Goal: Contribute content: Add original content to the website for others to see

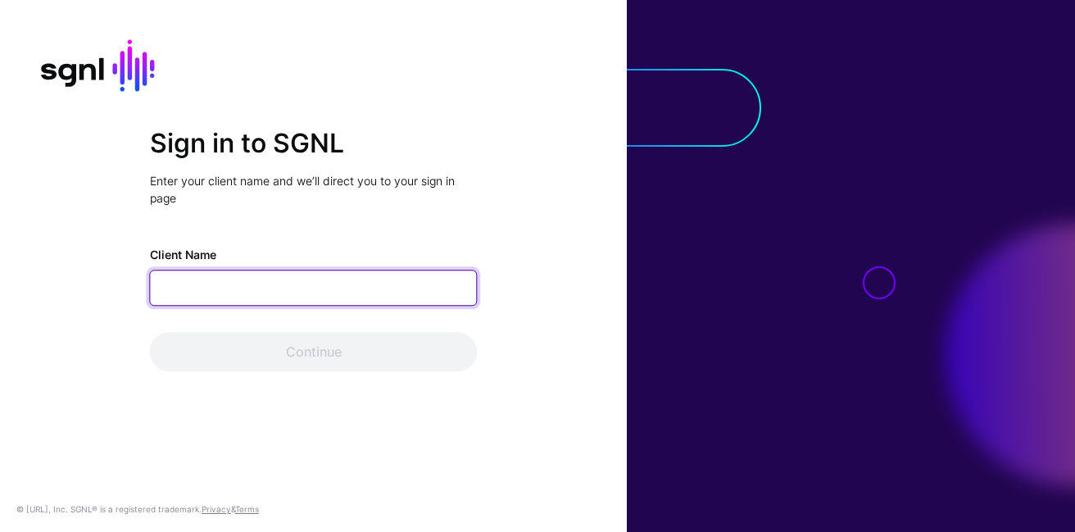
click at [361, 273] on input "Client Name" at bounding box center [314, 287] width 328 height 36
type input "**********"
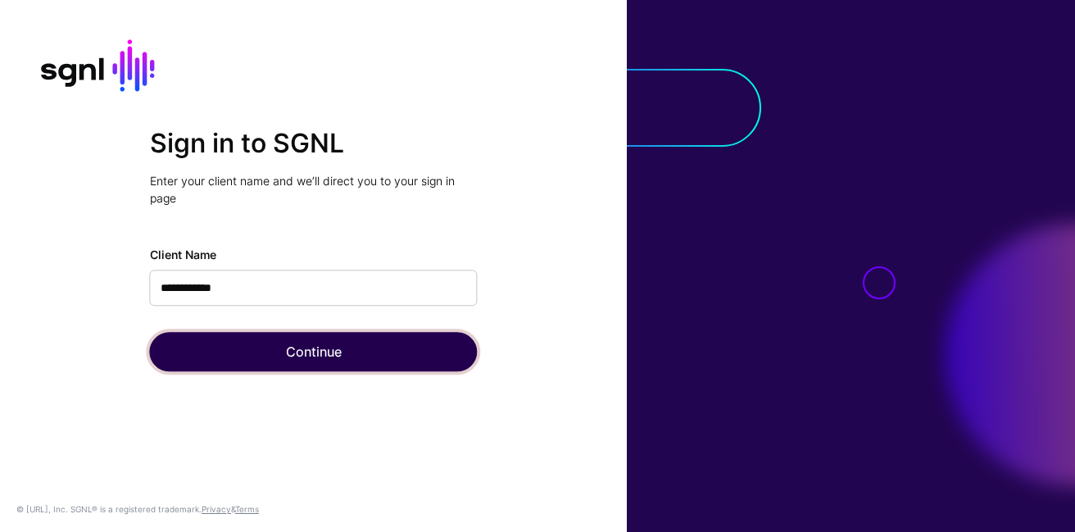
click at [315, 358] on button "Continue" at bounding box center [314, 351] width 328 height 39
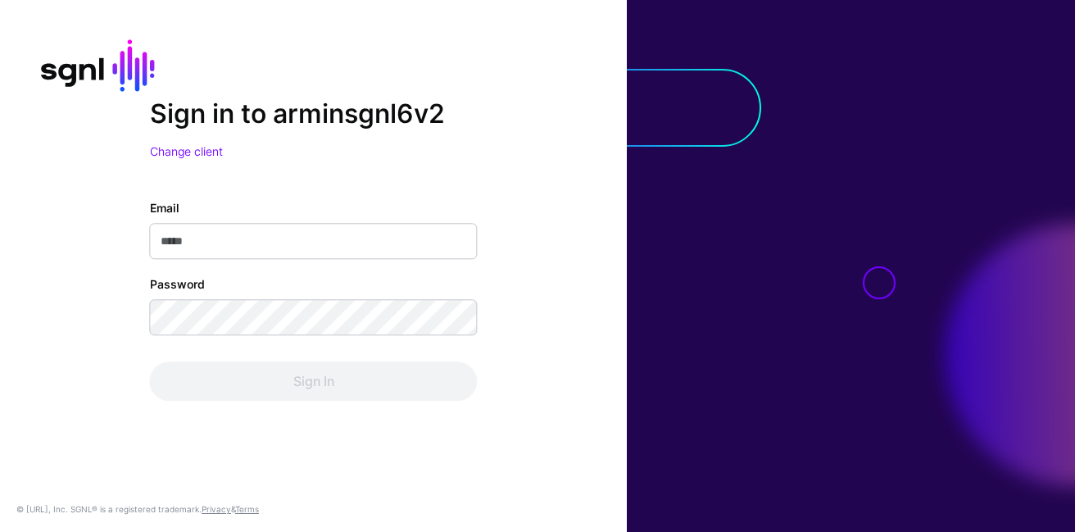
click at [260, 256] on input "Email" at bounding box center [314, 241] width 328 height 36
type input "**********"
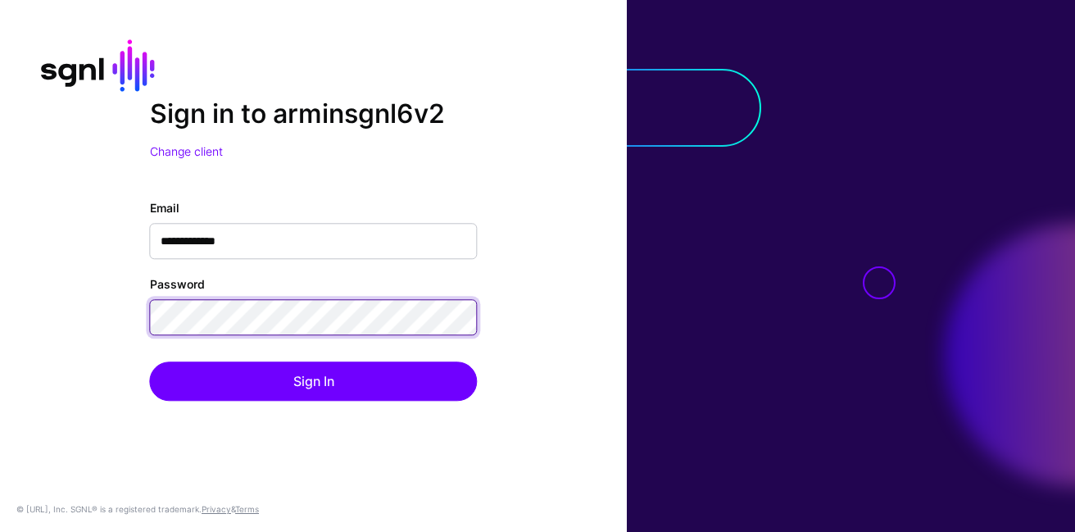
click at [150, 361] on button "Sign In" at bounding box center [314, 380] width 328 height 39
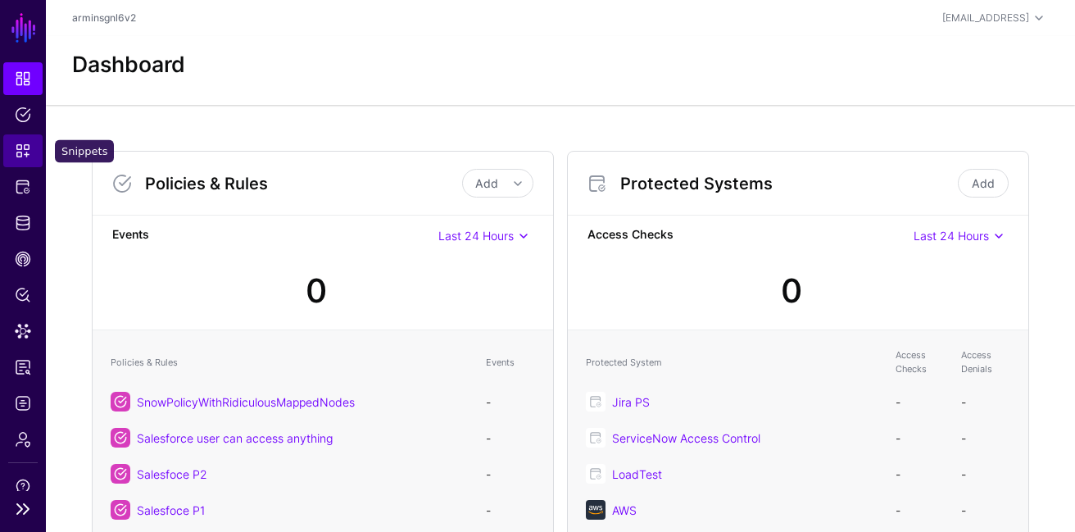
click at [20, 151] on span "Snippets" at bounding box center [23, 151] width 16 height 16
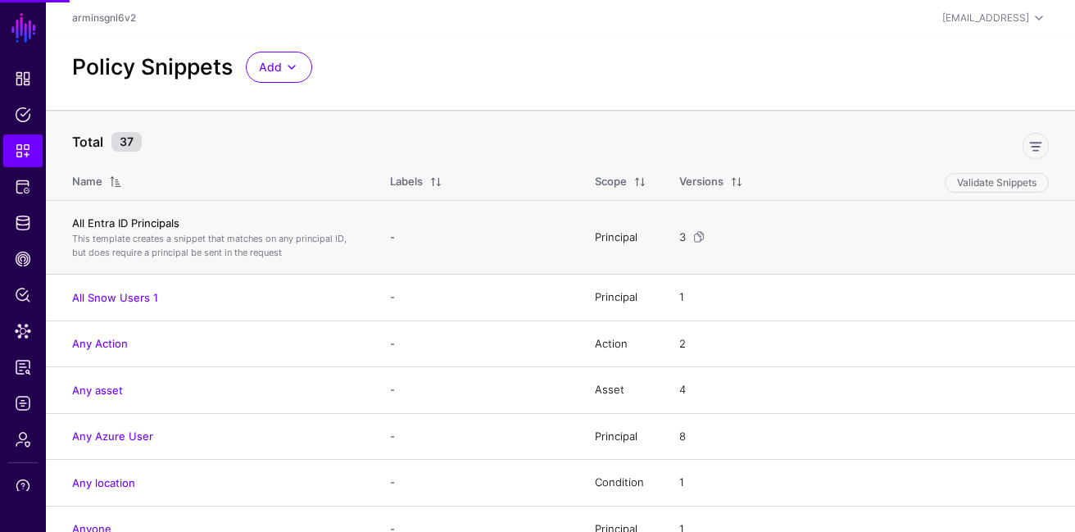
click at [144, 222] on link "All Entra ID Principals" at bounding box center [125, 222] width 107 height 13
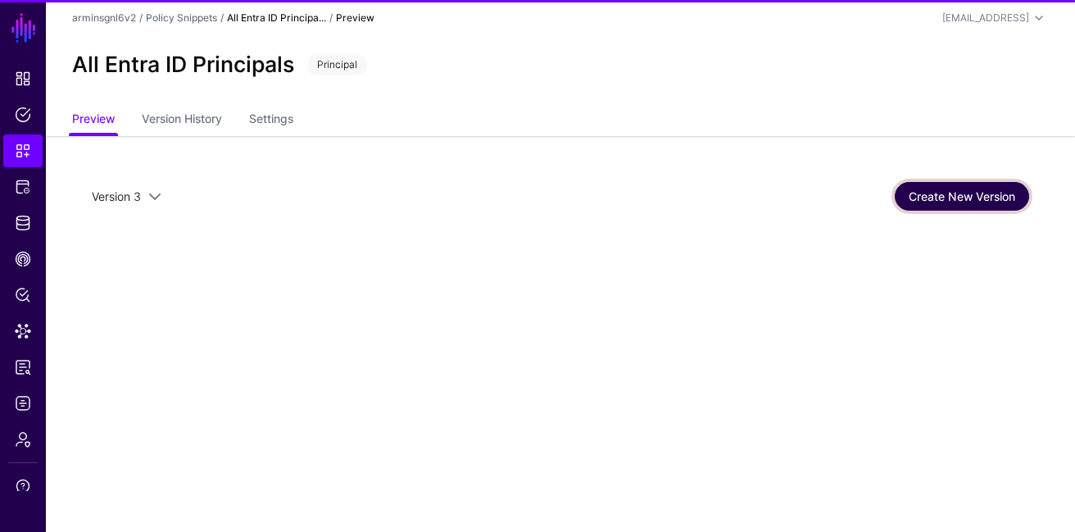
click at [1000, 208] on link "Create New Version" at bounding box center [961, 196] width 134 height 29
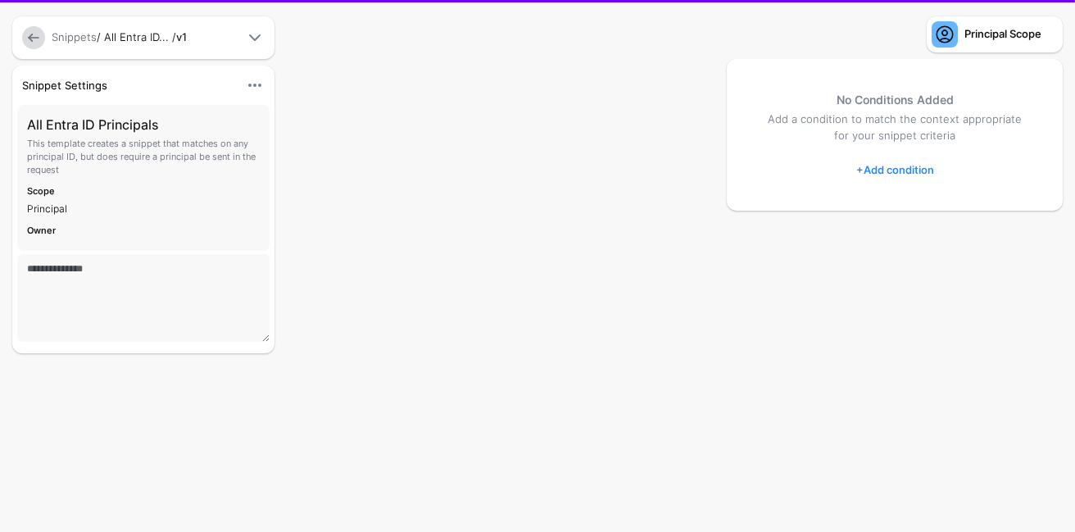
type textarea "**********"
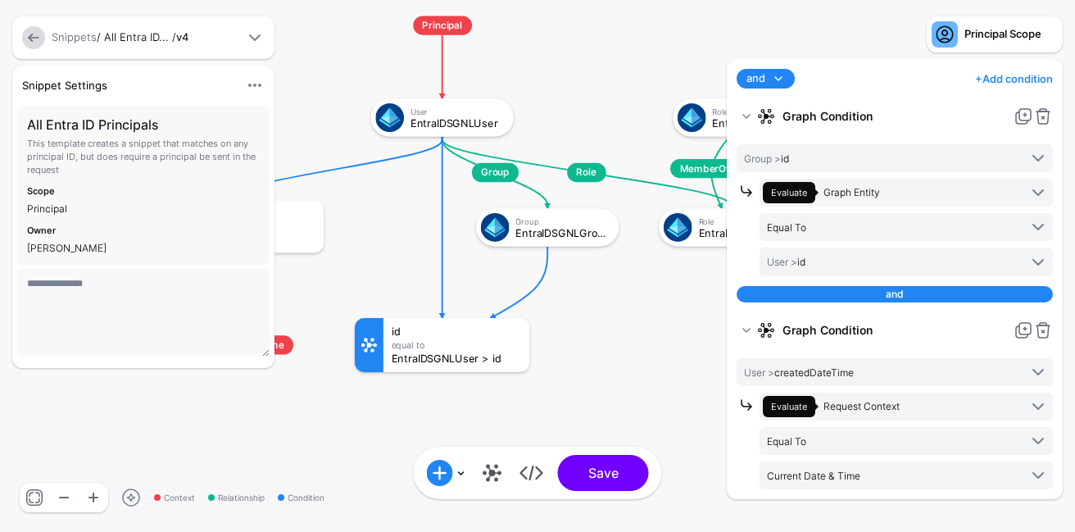
drag, startPoint x: 451, startPoint y: 126, endPoint x: 524, endPoint y: 129, distance: 73.0
click at [524, 129] on g "Group Role MemberOf MemberOf Principal User EntraIDSGNLUser Group EntraIDSGNLGr…" at bounding box center [133, 1] width 104231 height 51560
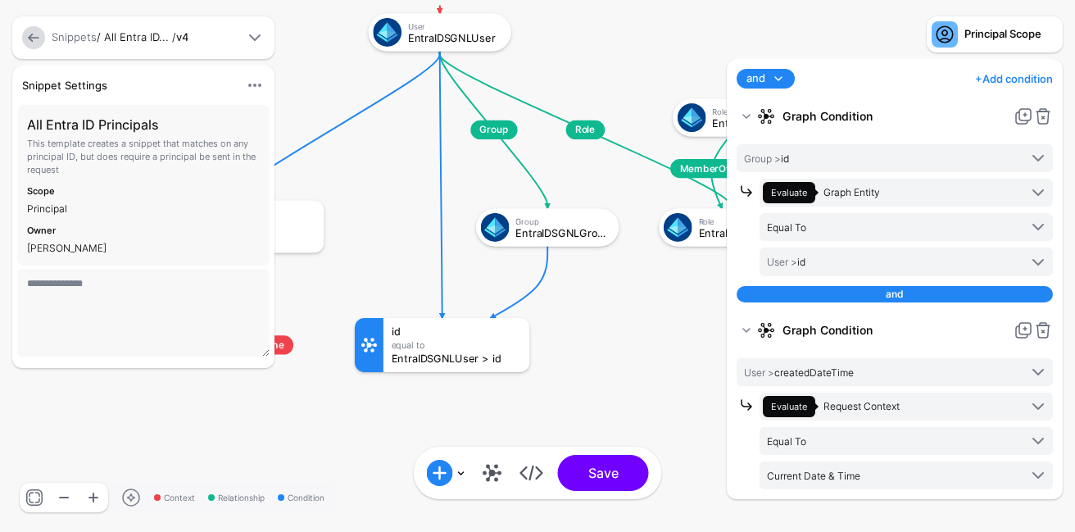
drag, startPoint x: 465, startPoint y: 133, endPoint x: 448, endPoint y: 37, distance: 98.2
click at [448, 37] on div "EntraIDSGNLUser" at bounding box center [454, 37] width 93 height 11
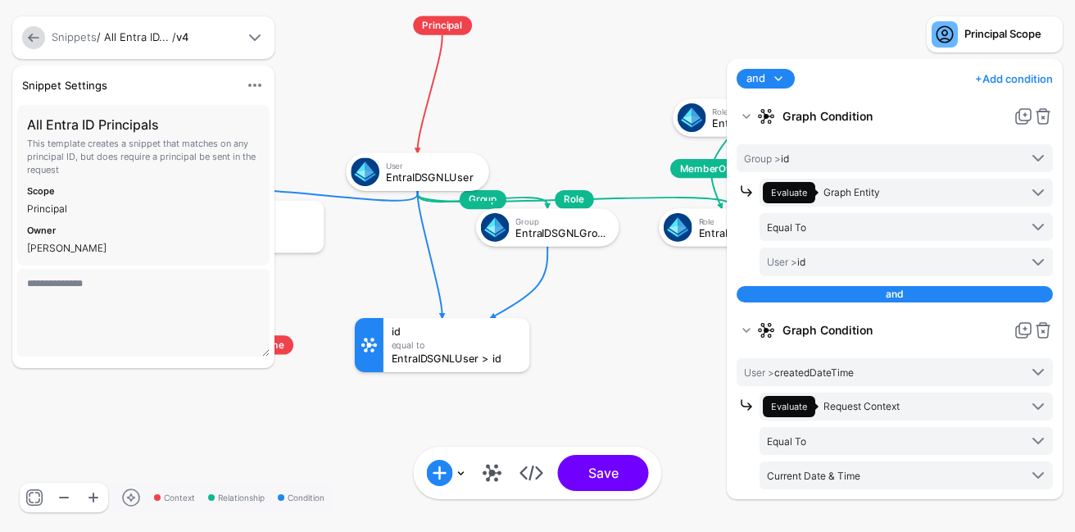
drag, startPoint x: 447, startPoint y: 36, endPoint x: 441, endPoint y: 116, distance: 80.5
click at [441, 172] on div "EntraIDSGNLUser" at bounding box center [432, 177] width 93 height 11
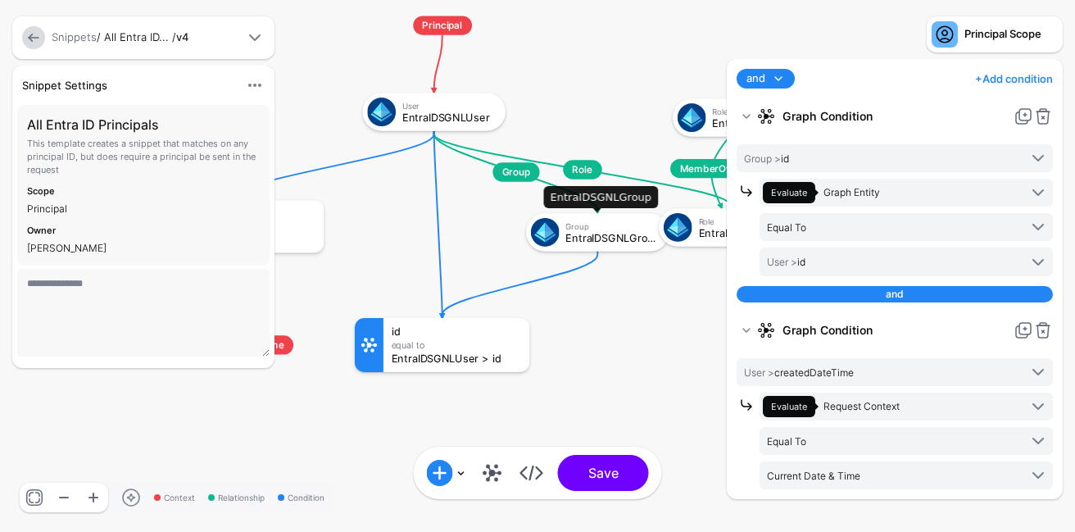
drag, startPoint x: 539, startPoint y: 225, endPoint x: 589, endPoint y: 249, distance: 55.3
click at [589, 231] on div "Group" at bounding box center [611, 226] width 93 height 10
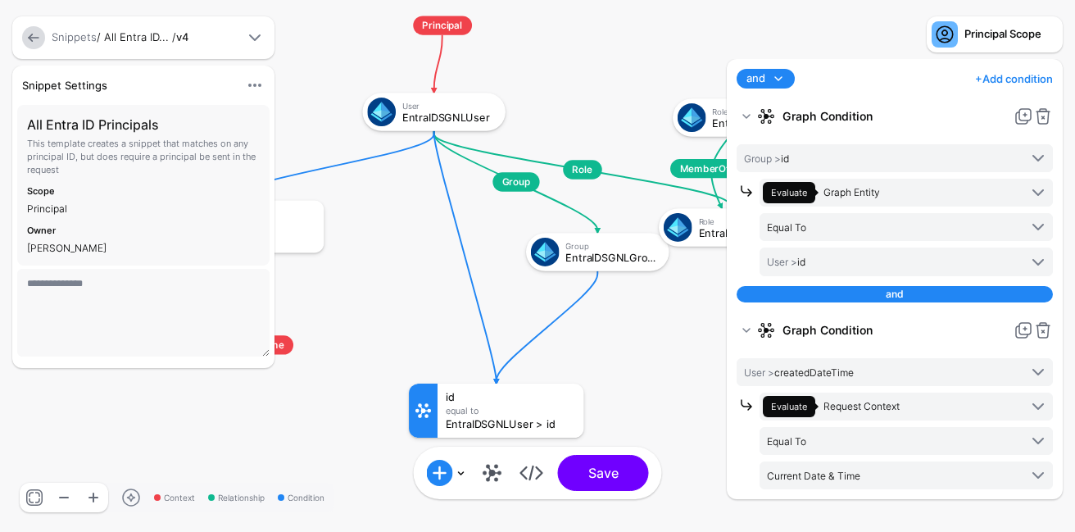
drag, startPoint x: 491, startPoint y: 355, endPoint x: 484, endPoint y: 396, distance: 41.6
click at [486, 419] on div "EntraIDSGNLUser > id" at bounding box center [511, 424] width 130 height 11
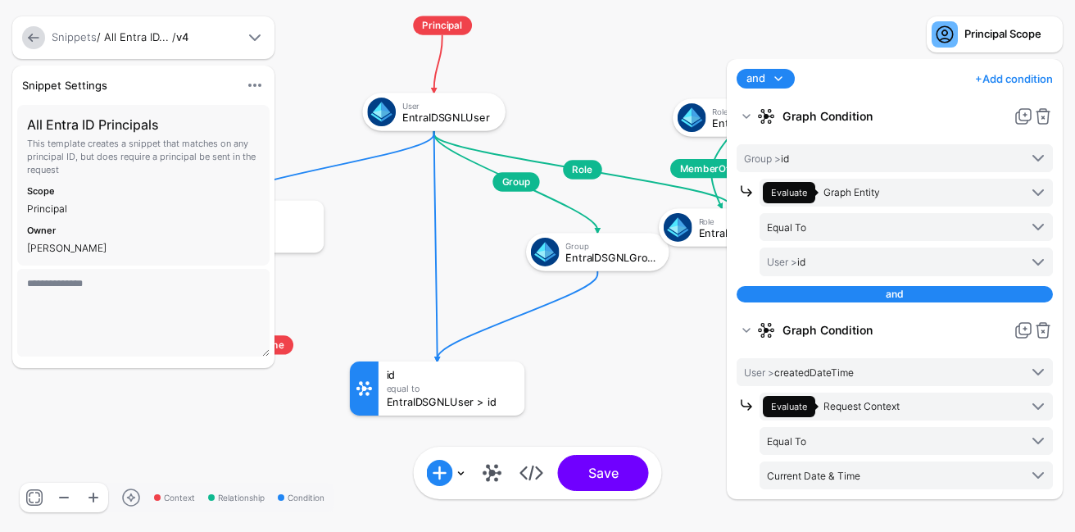
click at [449, 386] on div "Equal To" at bounding box center [452, 388] width 130 height 10
drag, startPoint x: 582, startPoint y: 332, endPoint x: 692, endPoint y: 332, distance: 109.7
click at [691, 332] on rect at bounding box center [133, 1] width 104231 height 51560
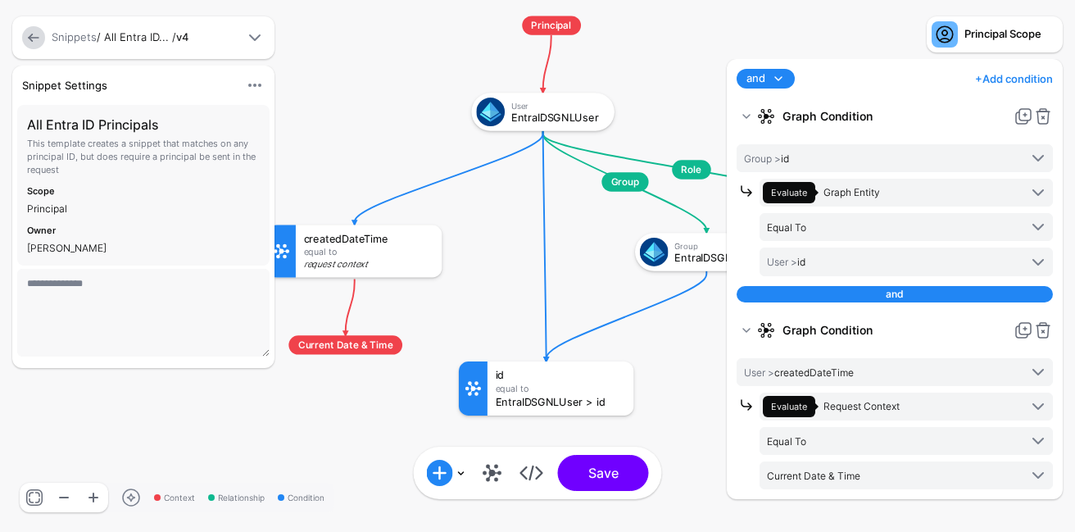
drag, startPoint x: 387, startPoint y: 225, endPoint x: 390, endPoint y: 243, distance: 18.3
click at [390, 243] on div "createdDateTime Equal To Request Context" at bounding box center [369, 250] width 146 height 52
click at [495, 474] on link at bounding box center [492, 472] width 26 height 26
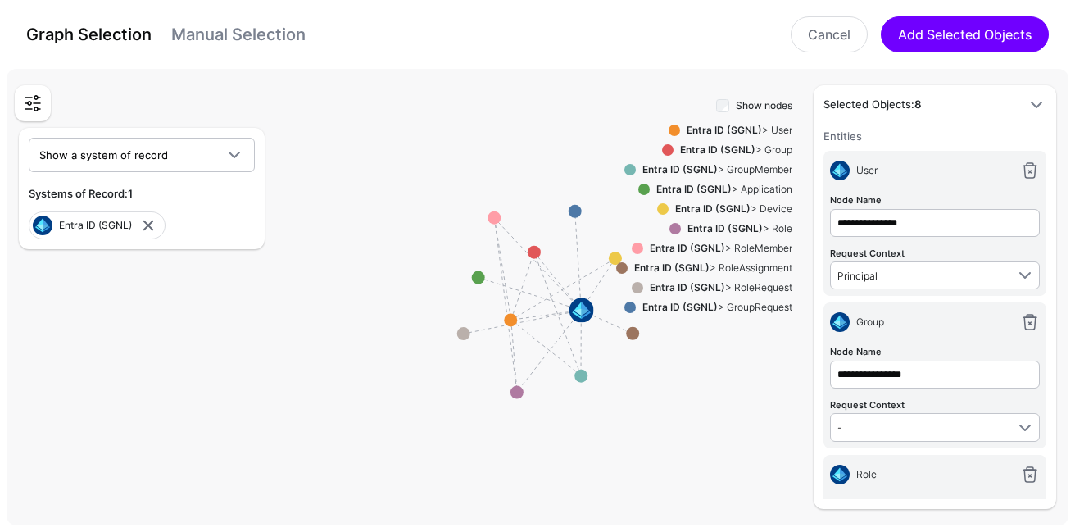
drag, startPoint x: 538, startPoint y: 256, endPoint x: 541, endPoint y: 147, distance: 109.0
click at [541, 246] on circle at bounding box center [533, 252] width 13 height 13
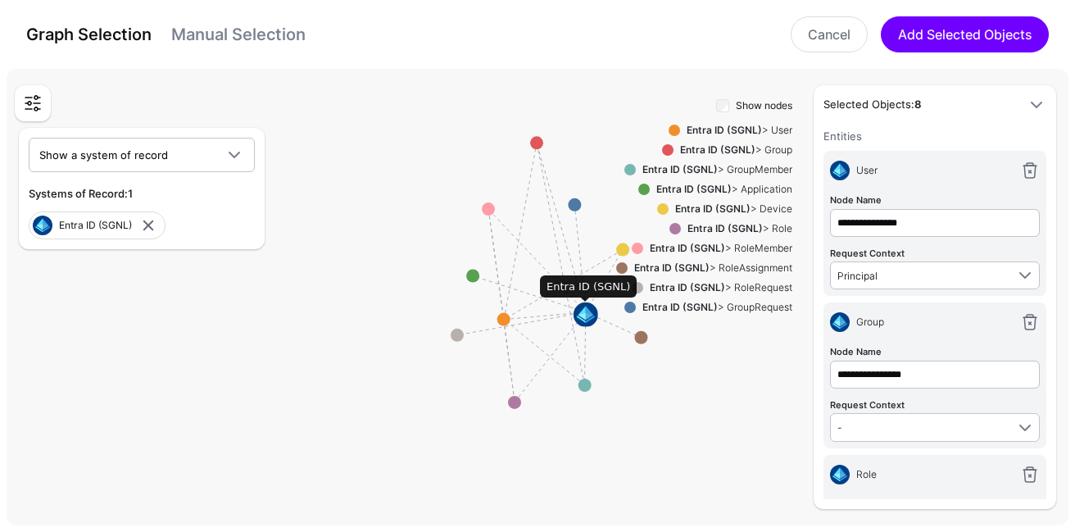
drag, startPoint x: 592, startPoint y: 315, endPoint x: 638, endPoint y: 389, distance: 87.5
click at [637, 387] on div "Entities Select entities in the SGNL Graph that will form part of your Policy S…" at bounding box center [537, 297] width 1061 height 456
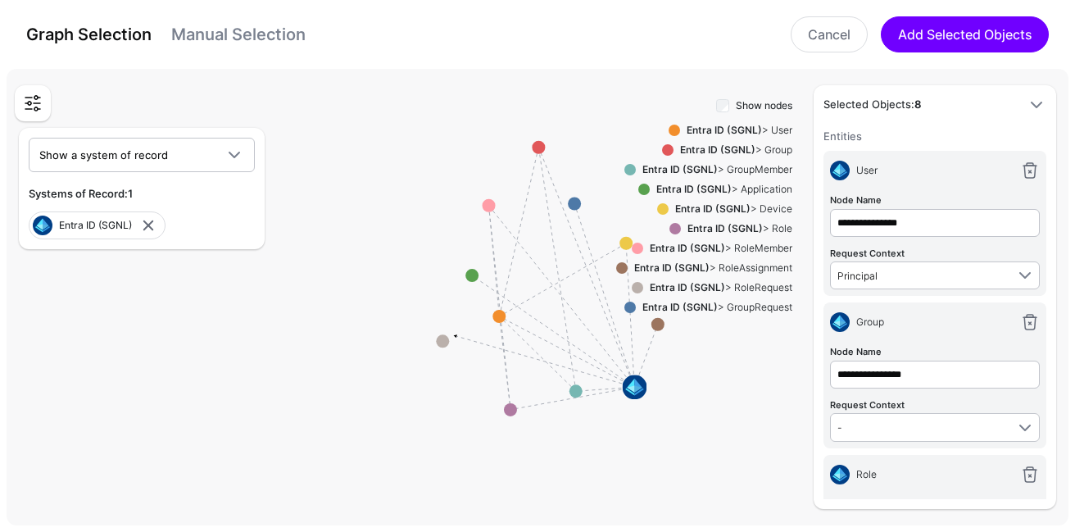
drag, startPoint x: 452, startPoint y: 333, endPoint x: 319, endPoint y: 397, distance: 148.0
click at [324, 395] on g at bounding box center [543, 300] width 107455 height 46274
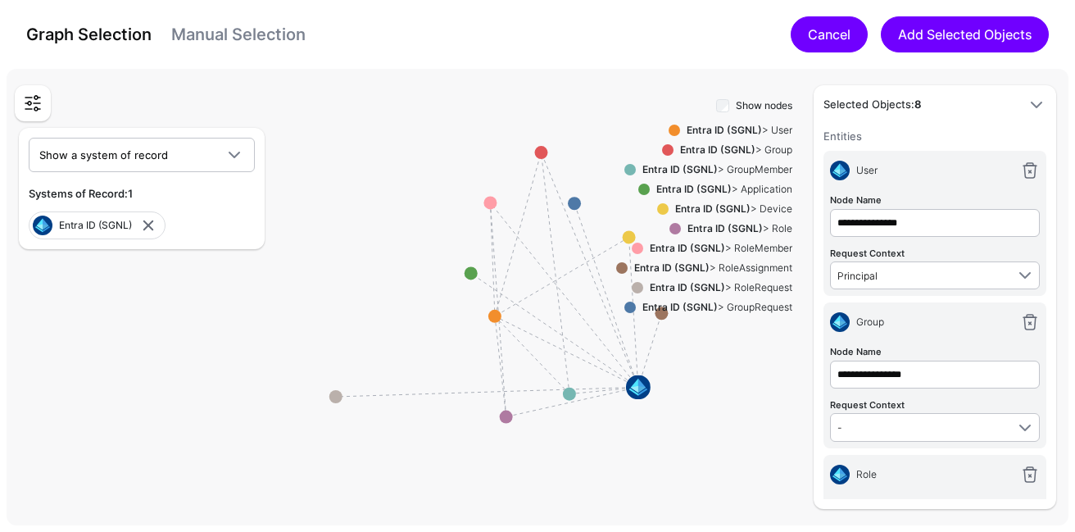
click at [810, 22] on link "Cancel" at bounding box center [828, 34] width 77 height 36
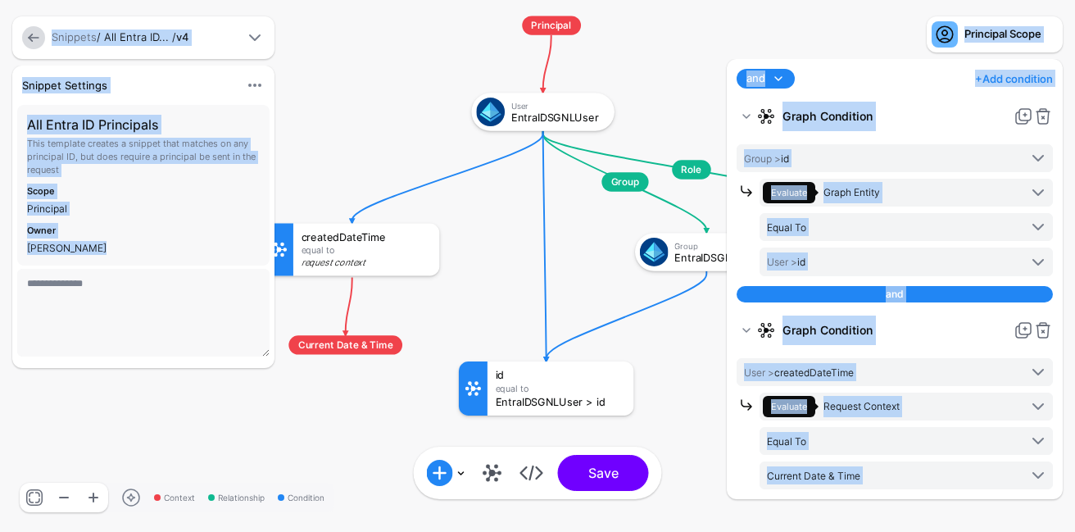
drag, startPoint x: 346, startPoint y: 247, endPoint x: 550, endPoint y: 209, distance: 206.7
click at [552, 207] on div "Context Relationship Condition Group Role MemberOf MemberOf Principal User Entr…" at bounding box center [537, 266] width 1075 height 532
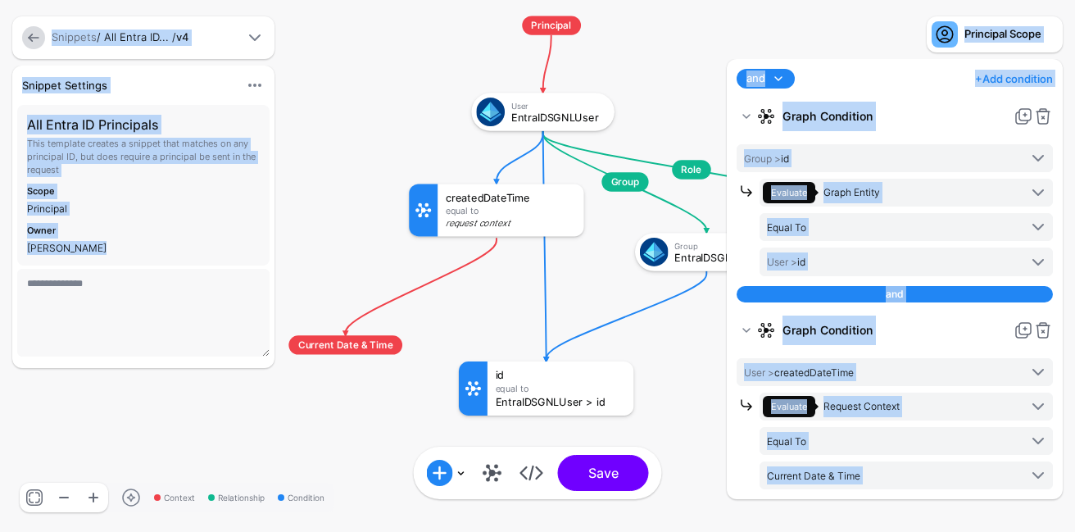
drag, startPoint x: 392, startPoint y: 238, endPoint x: 521, endPoint y: 207, distance: 132.3
click at [522, 206] on div "createdDateTime Equal To Request Context" at bounding box center [510, 209] width 146 height 52
click at [500, 284] on rect at bounding box center [242, 1] width 104231 height 51560
click at [449, 354] on rect at bounding box center [242, 1] width 104231 height 51560
click at [319, 124] on div "**********" at bounding box center [180, 220] width 344 height 309
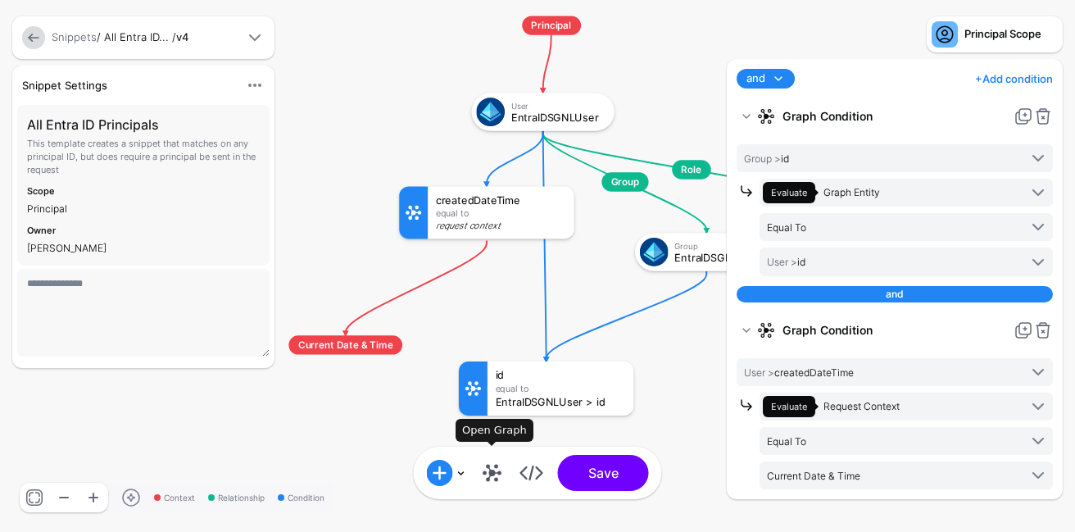
click at [493, 479] on link at bounding box center [492, 472] width 26 height 26
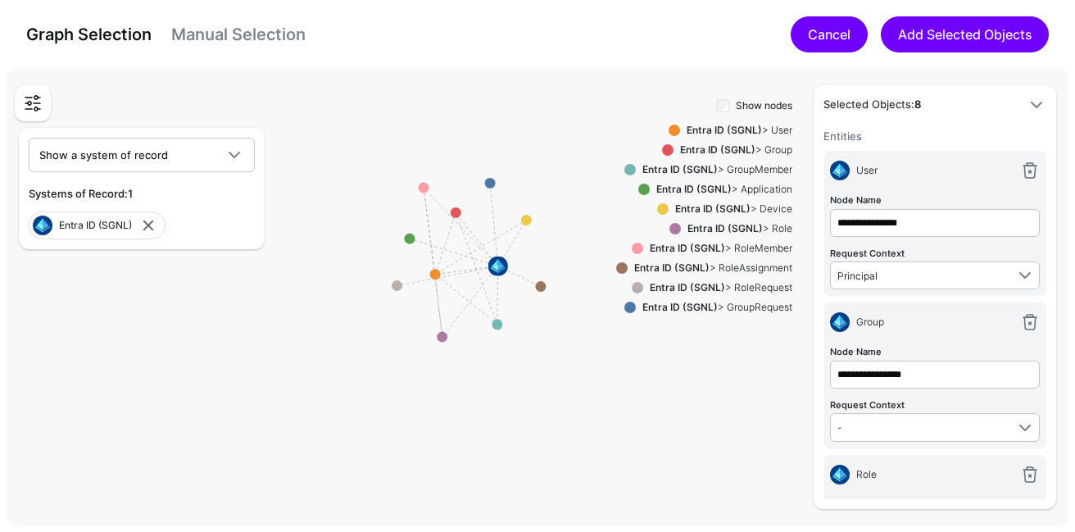
click at [803, 38] on link "Cancel" at bounding box center [828, 34] width 77 height 36
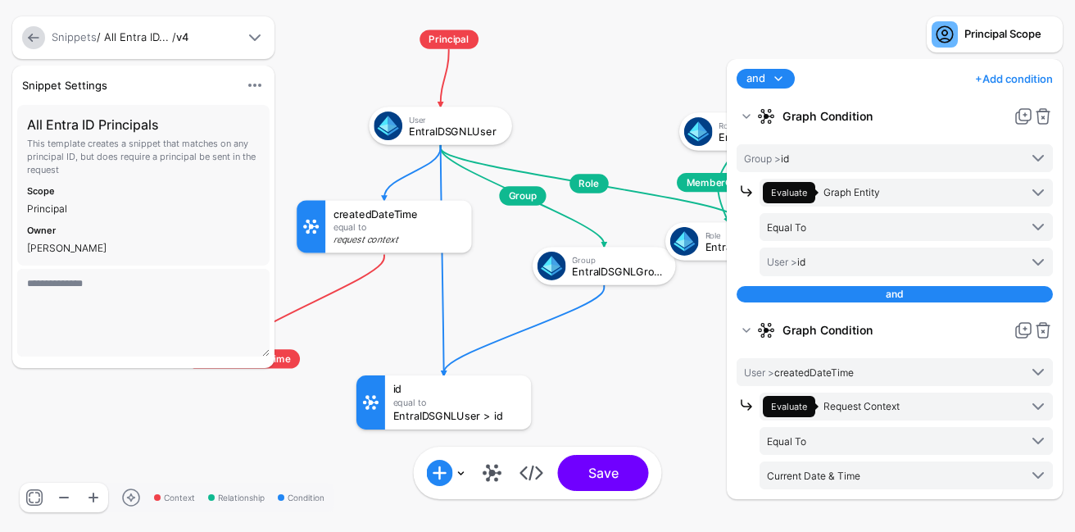
drag, startPoint x: 602, startPoint y: 285, endPoint x: 500, endPoint y: 299, distance: 103.3
click at [500, 299] on rect at bounding box center [139, 15] width 104231 height 51560
drag, startPoint x: 547, startPoint y: 319, endPoint x: 403, endPoint y: 323, distance: 144.2
click at [403, 323] on g "Group Role MemberOf MemberOf Principal User EntraIDSGNLUser Group EntraIDSGNLGr…" at bounding box center [139, 15] width 104231 height 51560
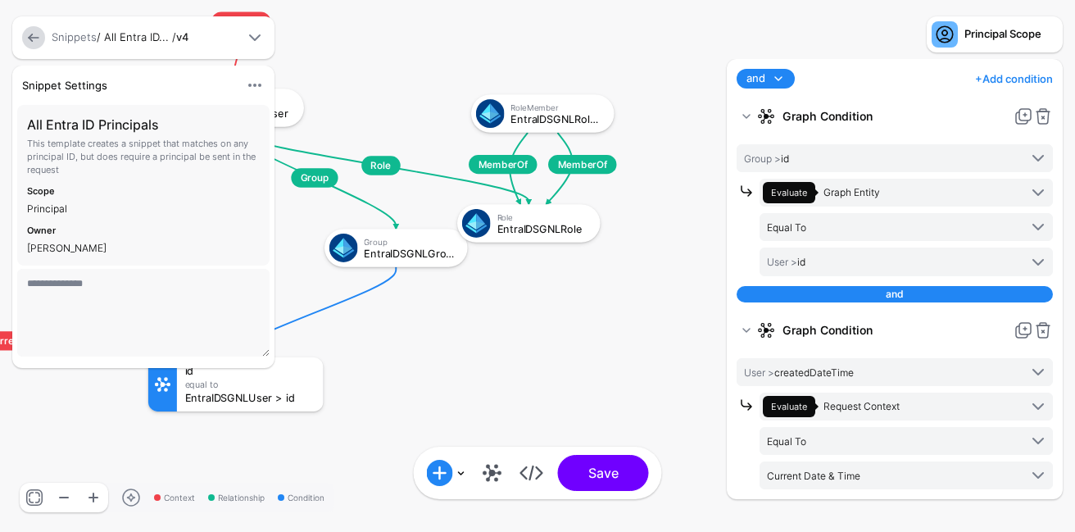
drag, startPoint x: 657, startPoint y: 352, endPoint x: 449, endPoint y: 333, distance: 208.9
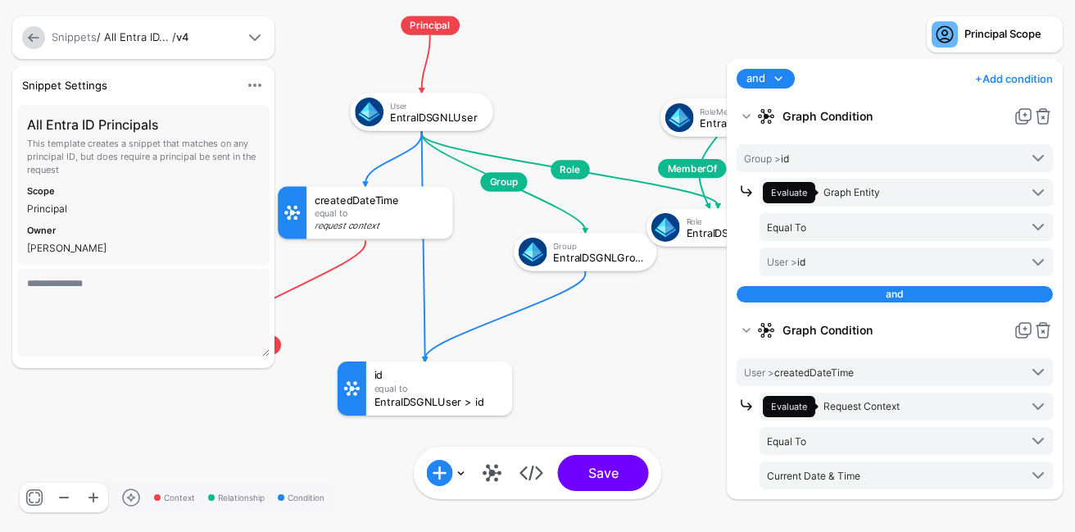
drag, startPoint x: 449, startPoint y: 333, endPoint x: 652, endPoint y: 346, distance: 203.5
click at [652, 346] on rect at bounding box center [121, 1] width 104231 height 51560
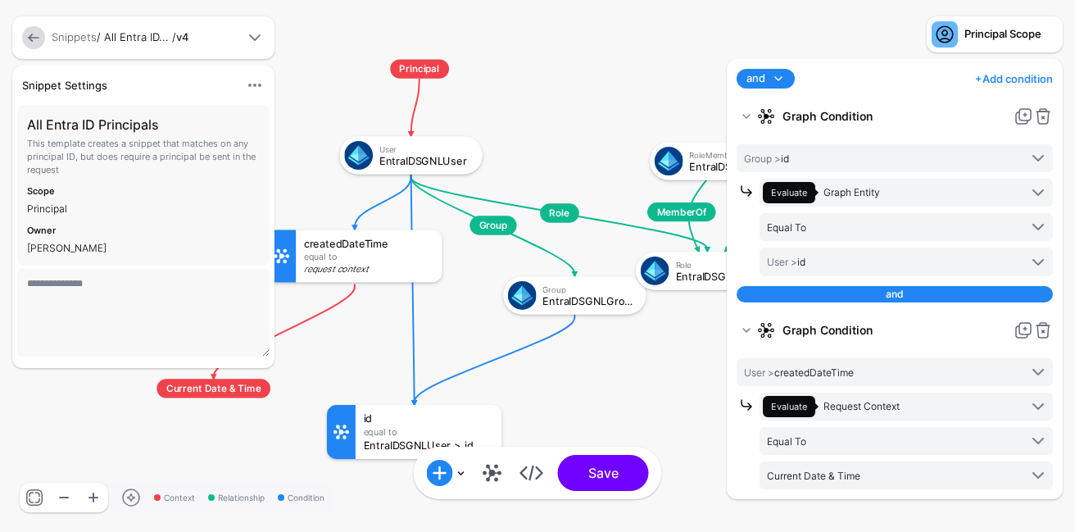
drag, startPoint x: 612, startPoint y: 323, endPoint x: 470, endPoint y: 385, distance: 154.8
click at [470, 385] on rect at bounding box center [110, 44] width 104231 height 51560
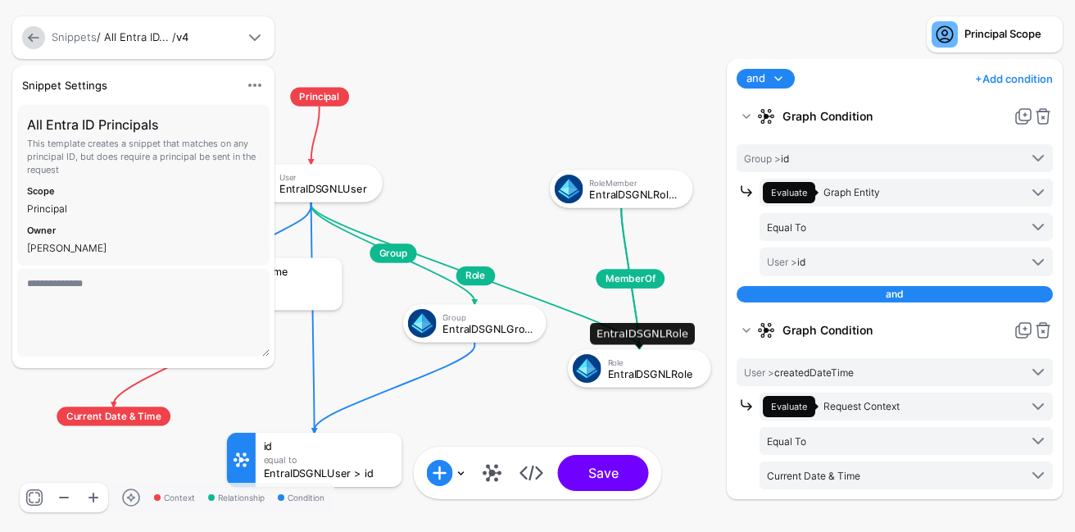
drag, startPoint x: 612, startPoint y: 315, endPoint x: 619, endPoint y: 372, distance: 57.8
click at [620, 372] on div "EntraIDSGNLRole" at bounding box center [654, 374] width 93 height 11
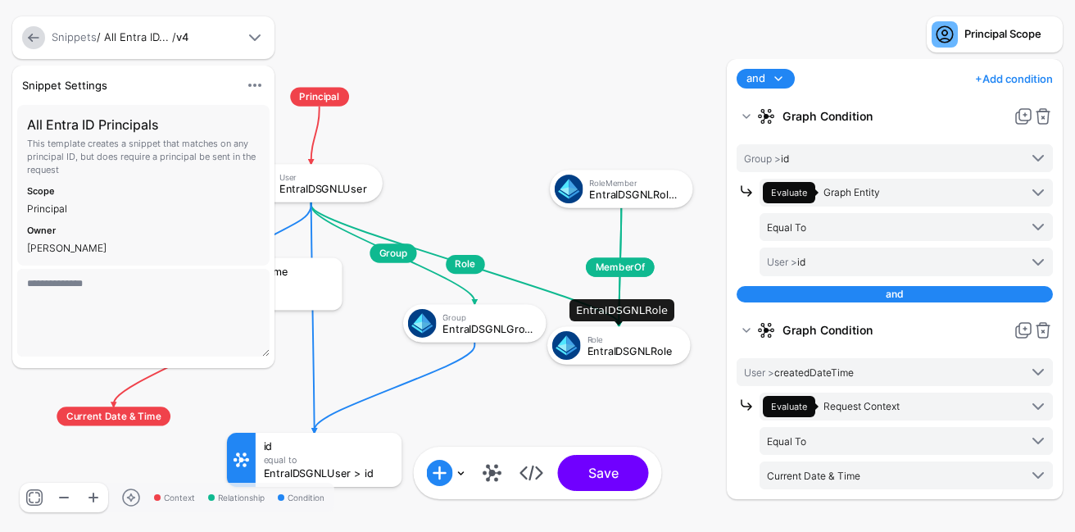
drag, startPoint x: 624, startPoint y: 321, endPoint x: 607, endPoint y: 351, distance: 34.1
click at [607, 351] on div "EntraIDSGNLRole" at bounding box center [633, 350] width 93 height 11
click at [630, 382] on rect at bounding box center [10, 72] width 104231 height 51560
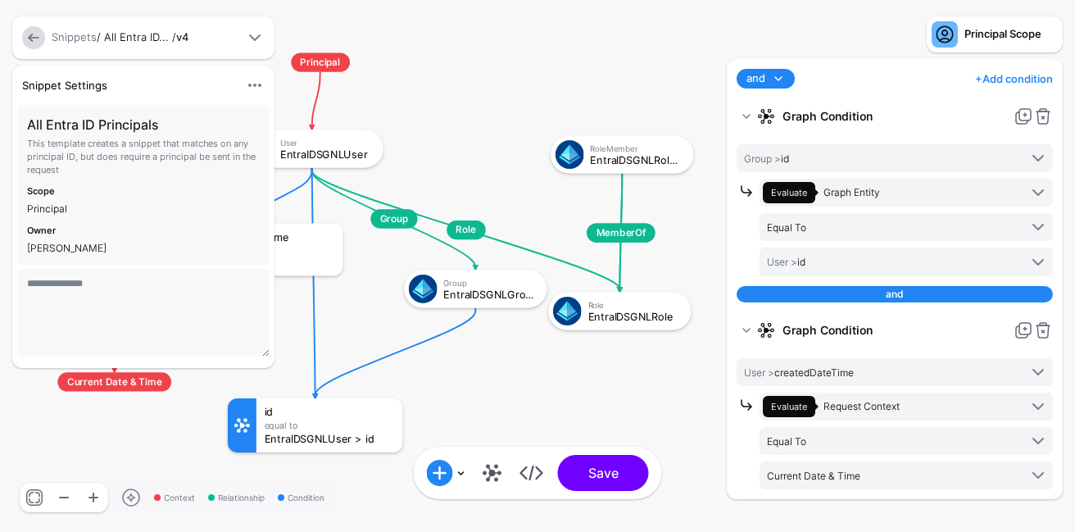
drag, startPoint x: 601, startPoint y: 209, endPoint x: 598, endPoint y: 140, distance: 68.9
click at [598, 140] on rect at bounding box center [11, 37] width 104231 height 51560
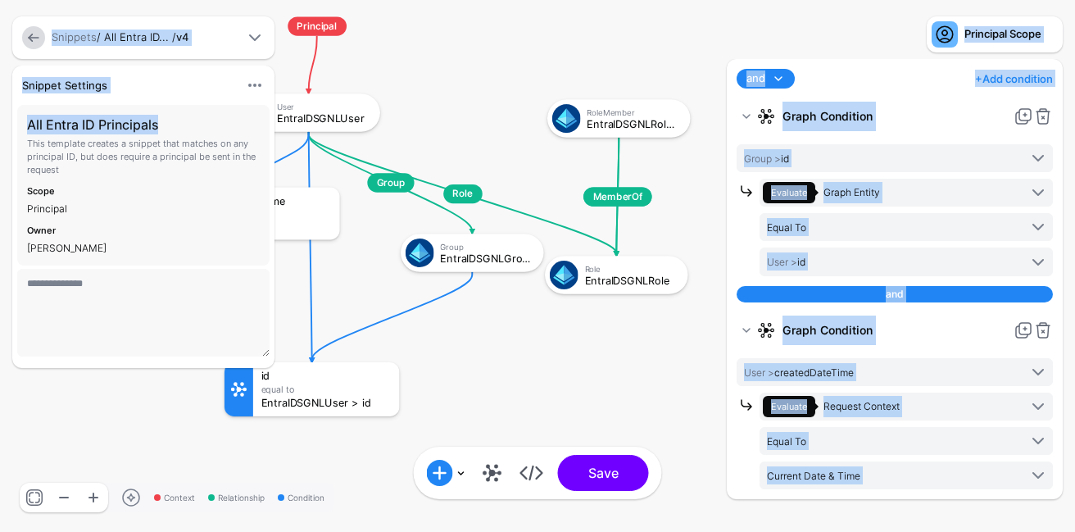
drag, startPoint x: 327, startPoint y: 120, endPoint x: 449, endPoint y: 123, distance: 122.1
click at [455, 123] on div "Context Relationship Condition Group Role MemberOf MemberOf Principal User Entr…" at bounding box center [537, 266] width 1075 height 532
click at [449, 123] on rect at bounding box center [8, 1] width 104231 height 51560
drag, startPoint x: 341, startPoint y: 113, endPoint x: 437, endPoint y: 117, distance: 96.7
click at [505, 117] on div "Context Relationship Condition Group Role MemberOf MemberOf Principal User Entr…" at bounding box center [537, 266] width 1075 height 532
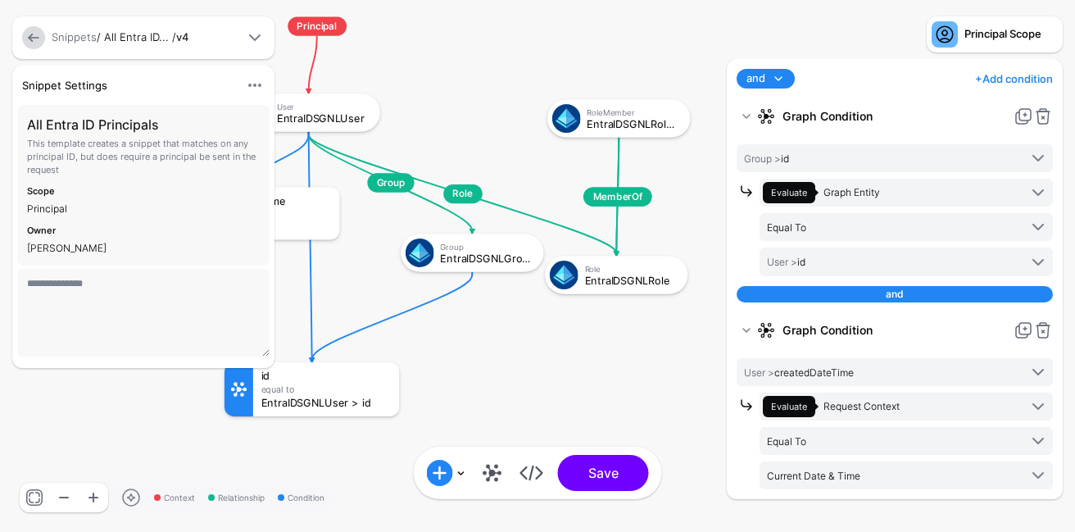
click at [313, 106] on div "**********" at bounding box center [180, 220] width 344 height 309
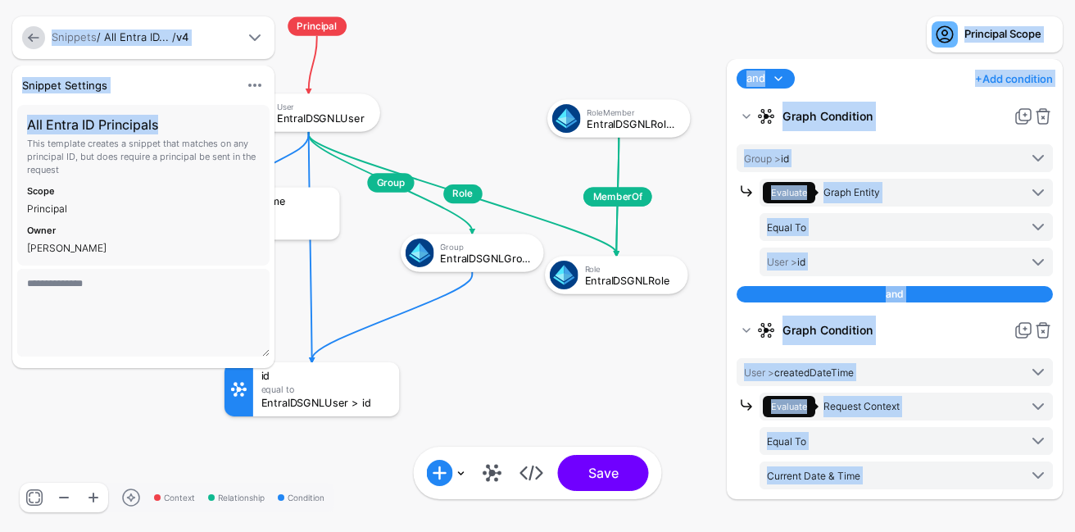
drag, startPoint x: 311, startPoint y: 116, endPoint x: 439, endPoint y: 116, distance: 127.8
click at [439, 116] on div "Context Relationship Condition Group Role MemberOf MemberOf Principal User Entr…" at bounding box center [537, 266] width 1075 height 532
click at [439, 116] on rect at bounding box center [8, 1] width 104231 height 51560
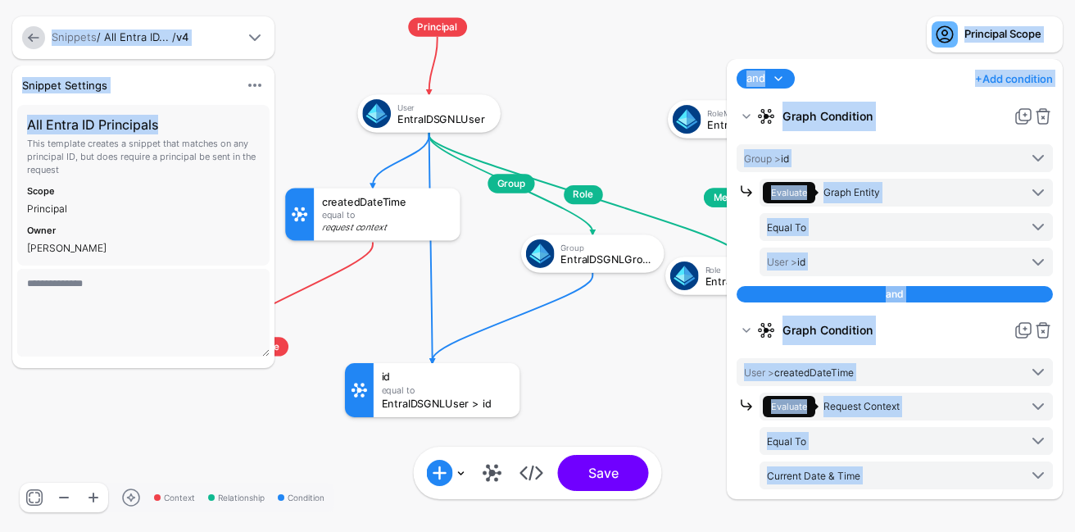
drag, startPoint x: 405, startPoint y: 125, endPoint x: 524, endPoint y: 125, distance: 118.8
click at [524, 125] on rect at bounding box center [128, 2] width 104231 height 51560
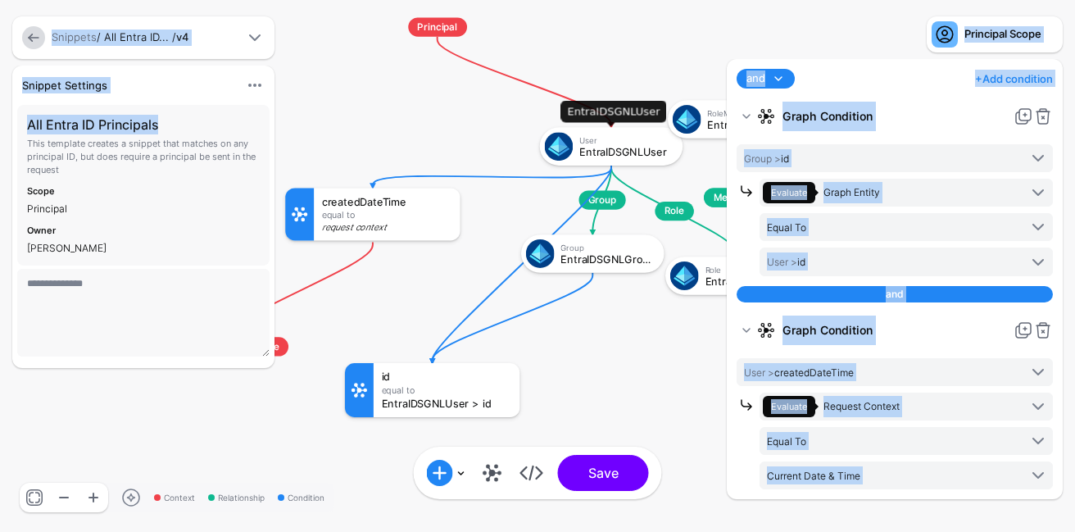
drag, startPoint x: 455, startPoint y: 116, endPoint x: 583, endPoint y: 143, distance: 130.4
click at [586, 147] on div "EntraIDSGNLUser" at bounding box center [625, 152] width 93 height 11
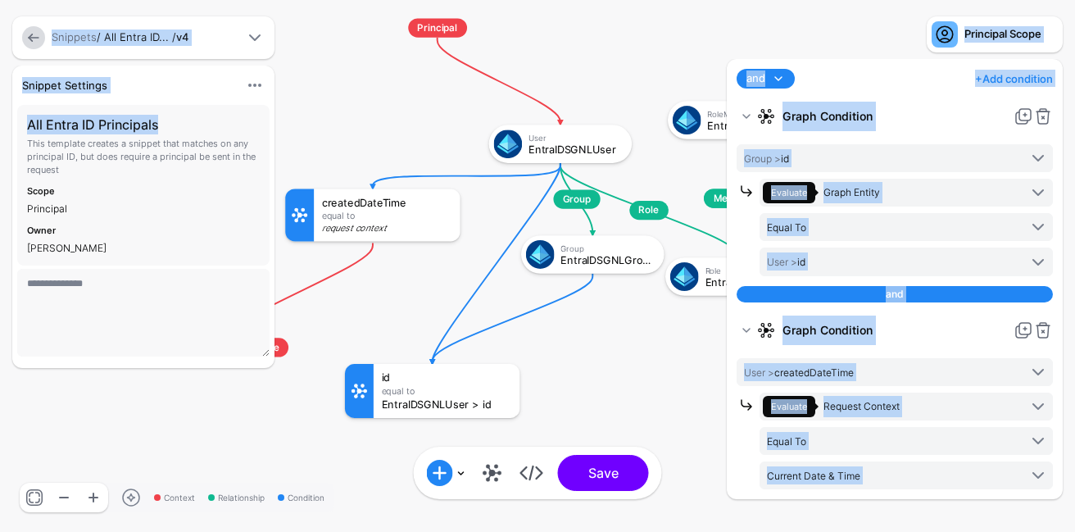
drag, startPoint x: 674, startPoint y: 337, endPoint x: 549, endPoint y: 337, distance: 125.3
click at [559, 337] on rect at bounding box center [128, 3] width 104231 height 51560
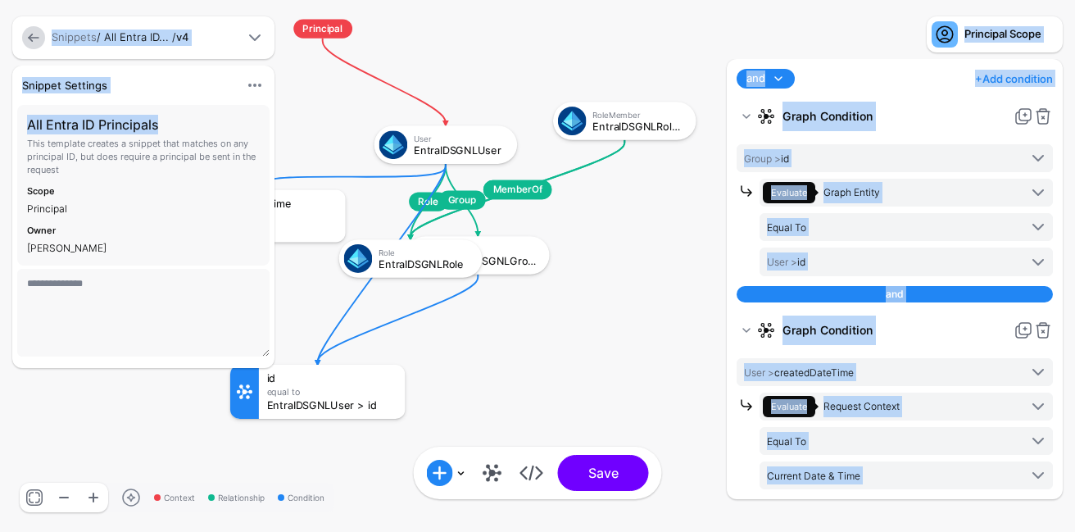
drag, startPoint x: 633, startPoint y: 265, endPoint x: 388, endPoint y: 274, distance: 245.0
click at [388, 269] on div "EntraIDSGNLRole" at bounding box center [424, 263] width 93 height 11
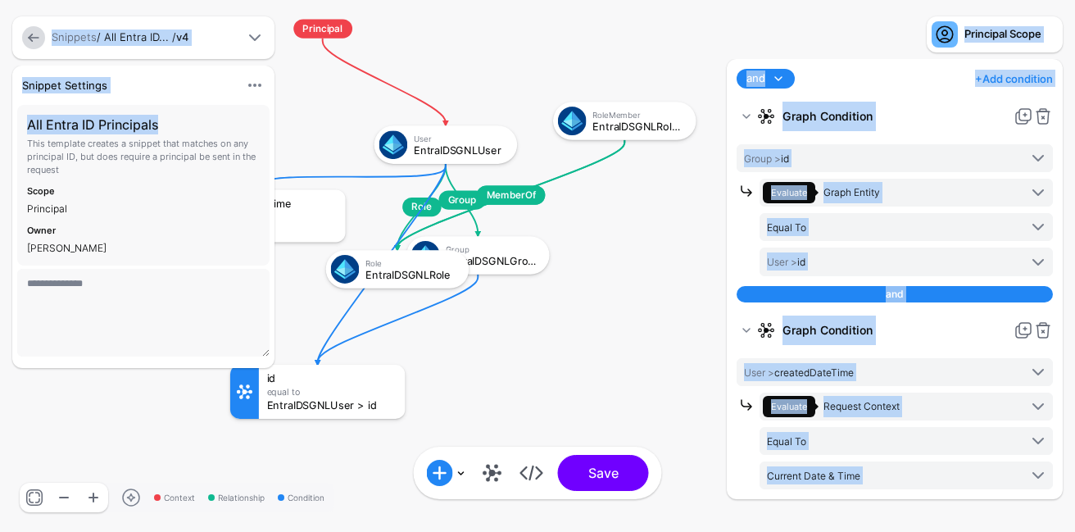
click at [392, 276] on div "EntraIDSGNLRole" at bounding box center [411, 274] width 93 height 11
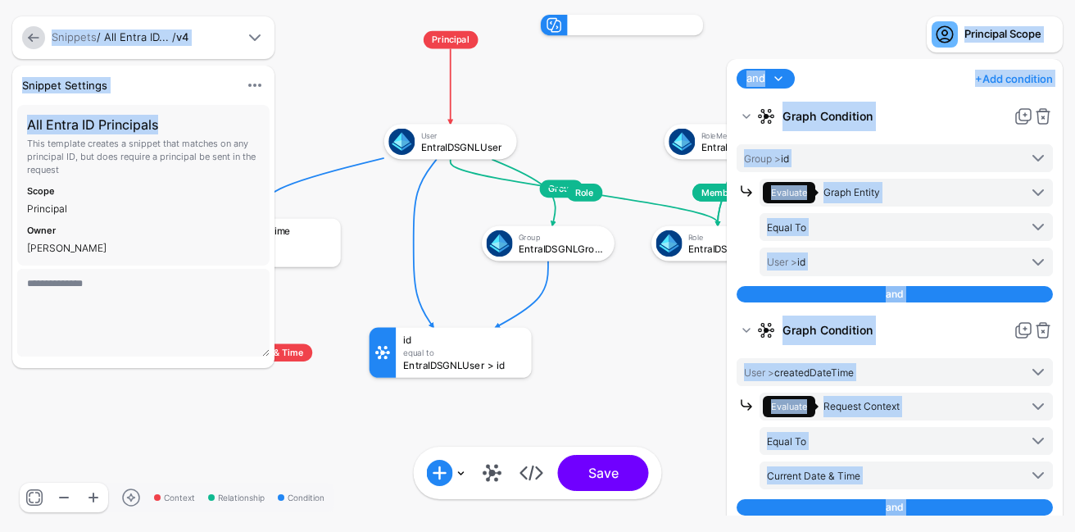
drag, startPoint x: 392, startPoint y: 276, endPoint x: 574, endPoint y: 278, distance: 181.8
click at [574, 278] on g "Group Role MemberOf MemberOf Principal User EntraIDSGNLUser Group EntraIDSGNLGr…" at bounding box center [163, 0] width 96709 height 47839
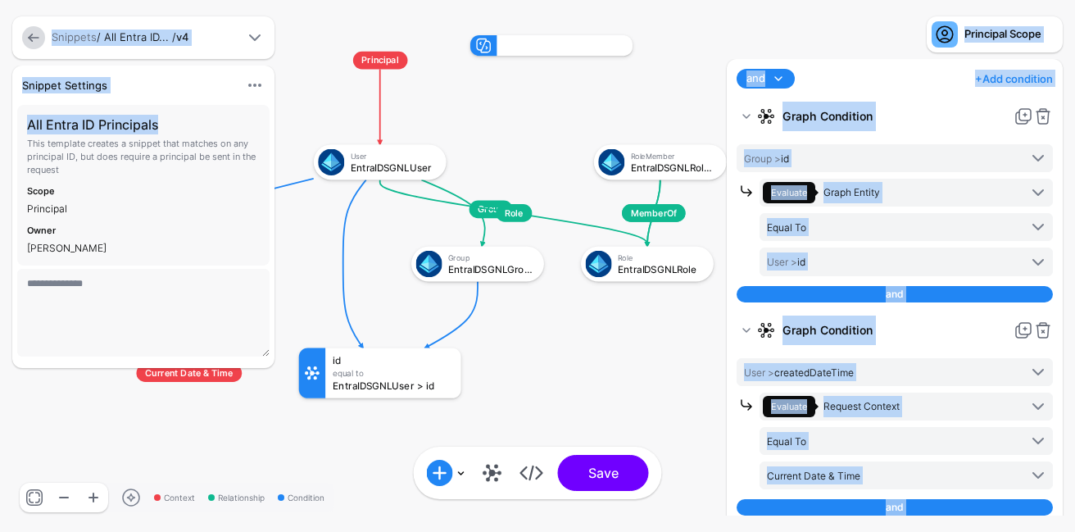
drag, startPoint x: 635, startPoint y: 319, endPoint x: 563, endPoint y: 340, distance: 75.2
click at [563, 340] on rect at bounding box center [93, 20] width 96709 height 47839
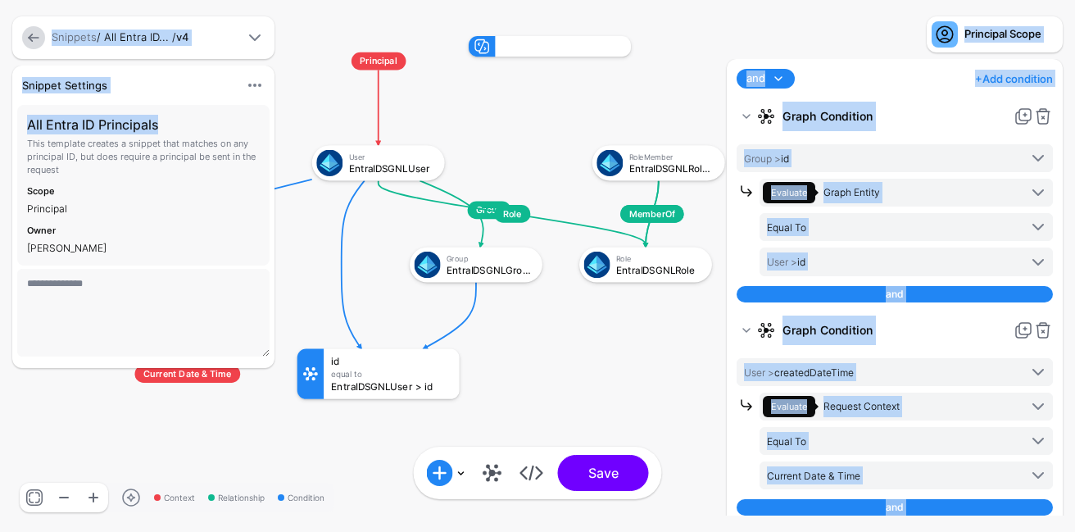
click at [660, 318] on rect at bounding box center [91, 21] width 96709 height 47839
click at [577, 306] on rect at bounding box center [91, 21] width 96709 height 47839
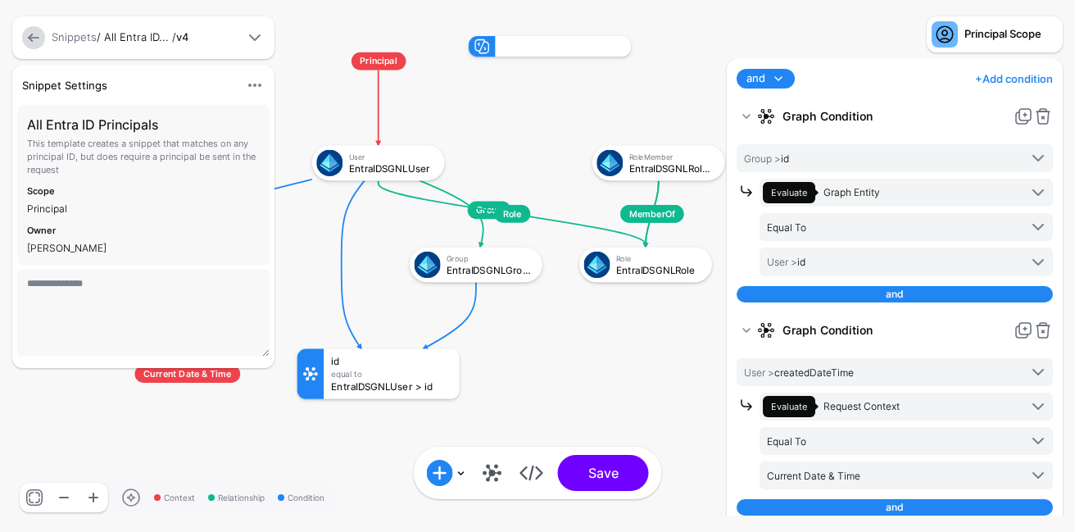
click at [965, 107] on strong "Graph Condition" at bounding box center [894, 116] width 224 height 29
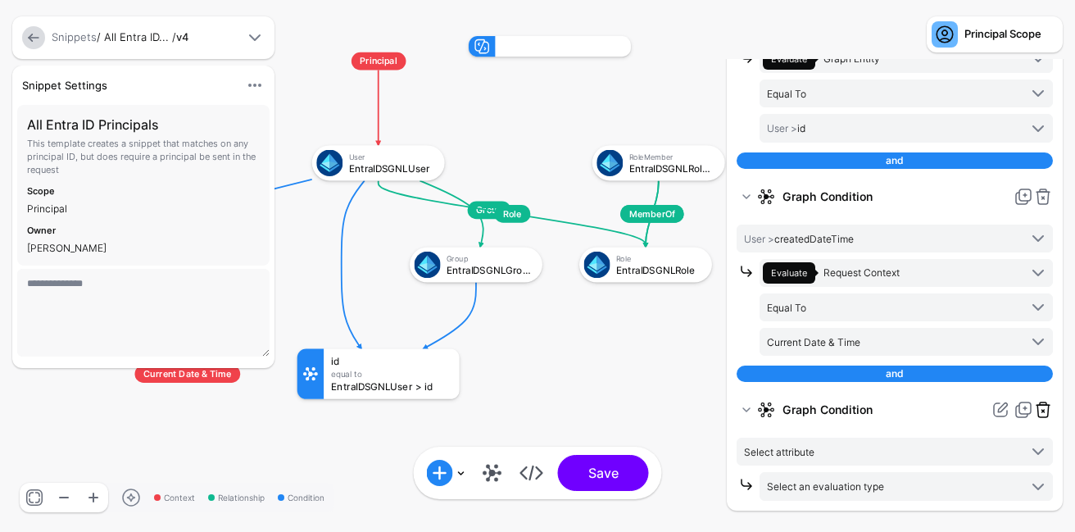
click at [1040, 412] on link at bounding box center [1043, 410] width 20 height 20
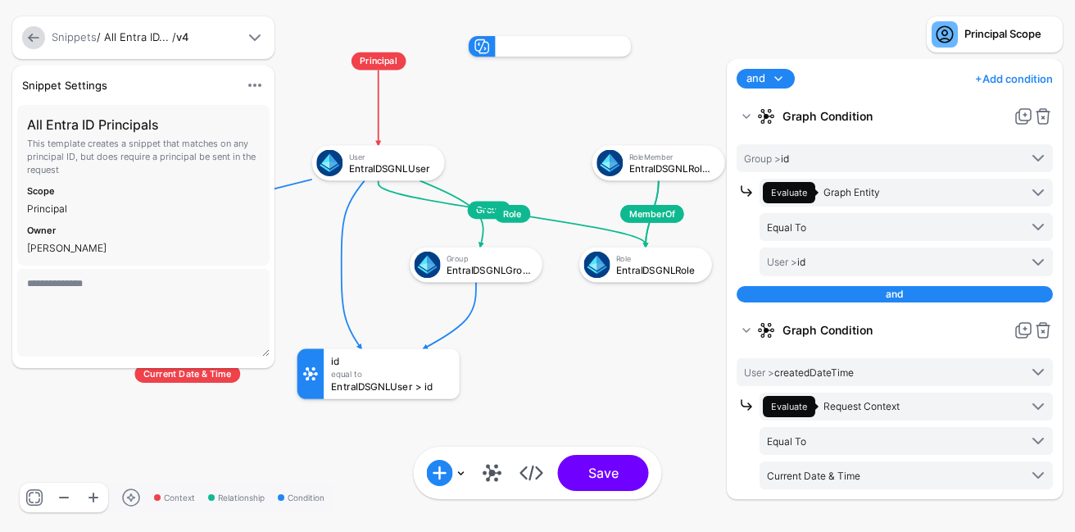
scroll to position [0, 0]
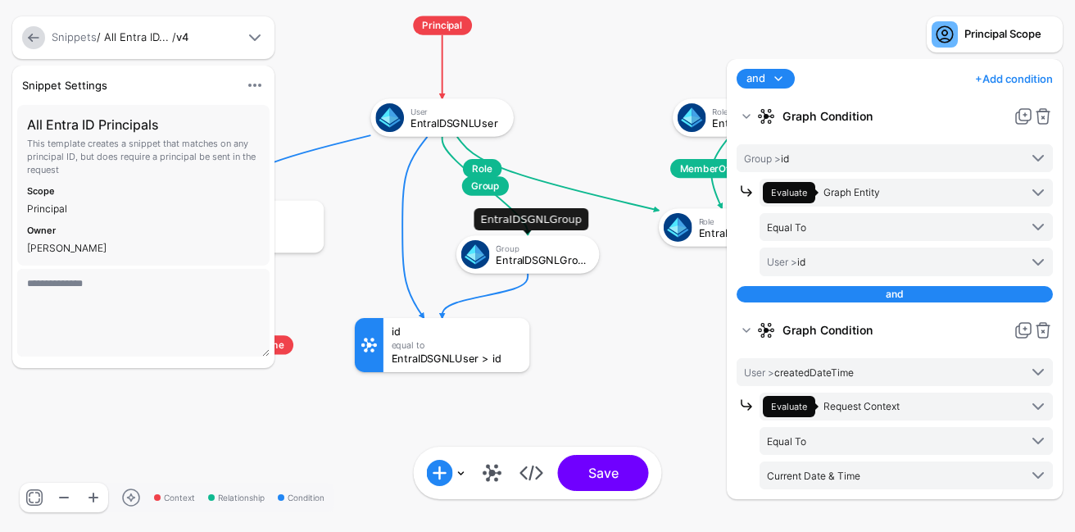
drag, startPoint x: 589, startPoint y: 233, endPoint x: 569, endPoint y: 259, distance: 32.8
click at [569, 259] on div "EntraIDSGNLGroup" at bounding box center [542, 259] width 93 height 11
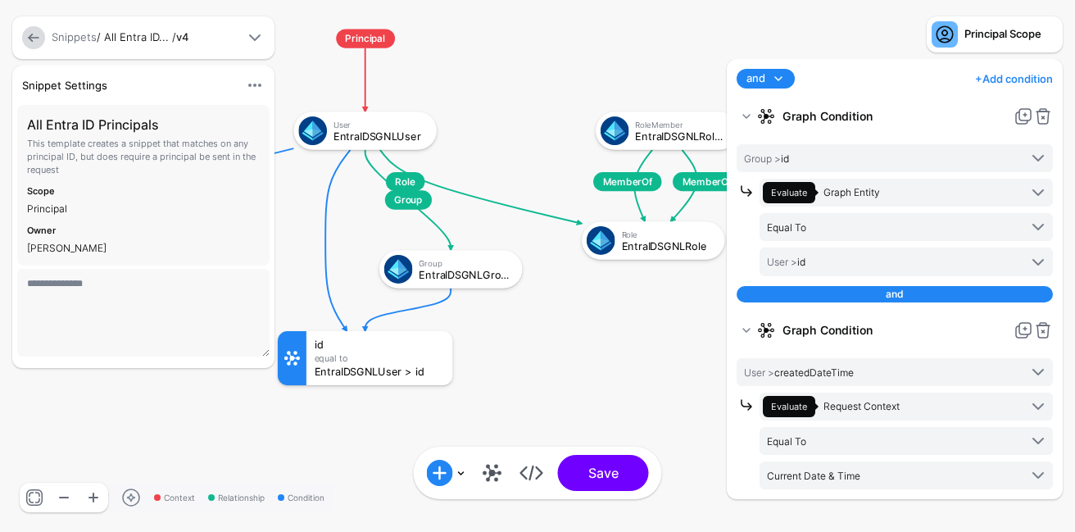
drag, startPoint x: 646, startPoint y: 315, endPoint x: 546, endPoint y: 337, distance: 102.3
click at [547, 337] on rect at bounding box center [56, 14] width 104231 height 51560
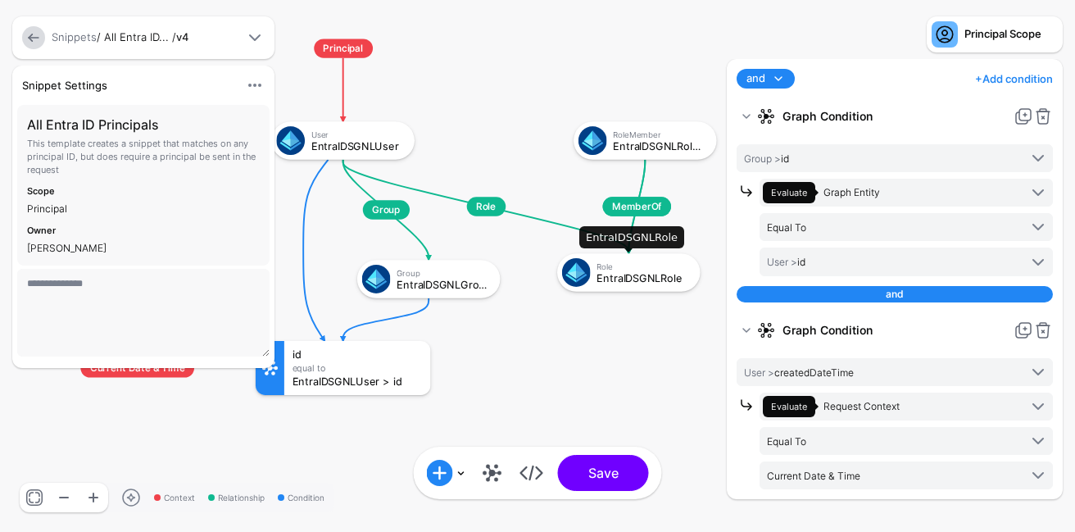
click at [658, 261] on div "Role" at bounding box center [642, 266] width 93 height 10
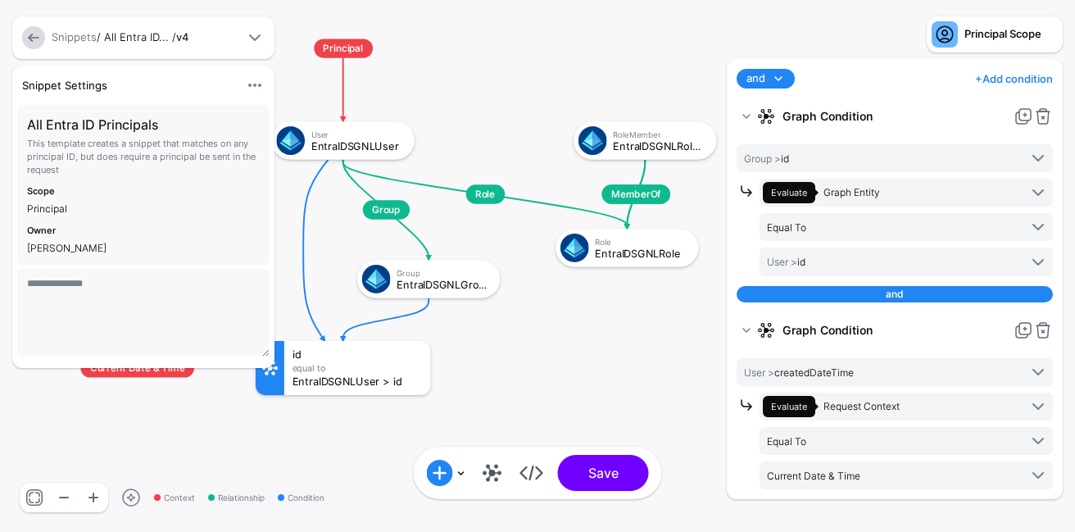
click at [958, 109] on strong "Graph Condition" at bounding box center [894, 116] width 224 height 29
click at [1006, 88] on link "+ Add condition" at bounding box center [1014, 79] width 78 height 26
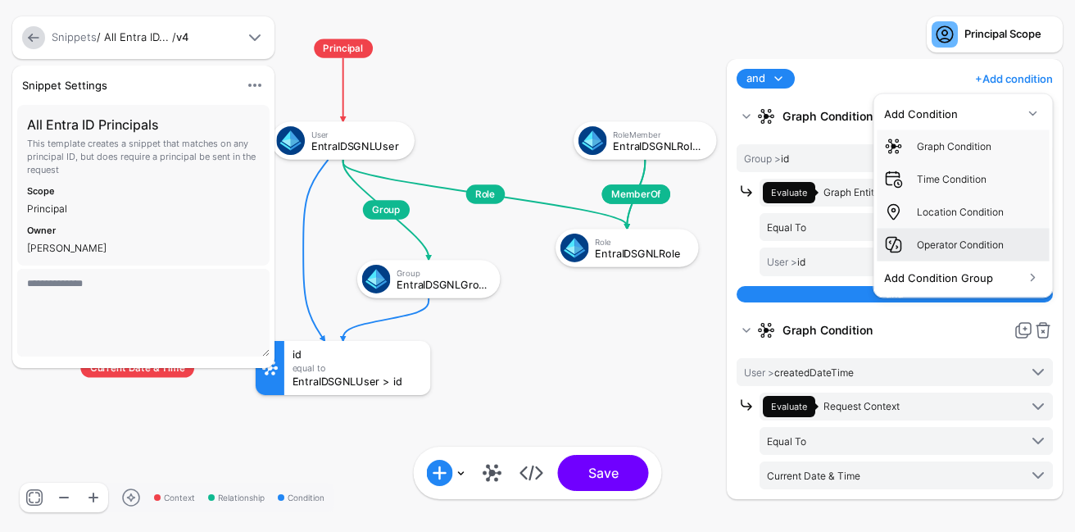
click at [967, 249] on div "Operator Condition" at bounding box center [979, 245] width 126 height 15
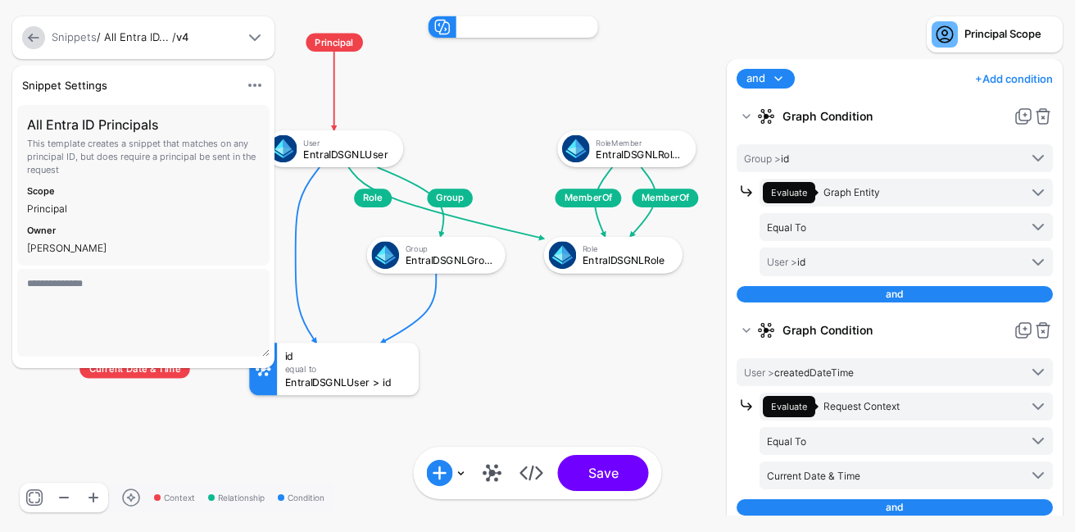
drag, startPoint x: 688, startPoint y: 310, endPoint x: 551, endPoint y: 307, distance: 136.8
click at [551, 310] on rect at bounding box center [35, 0] width 101008 height 49965
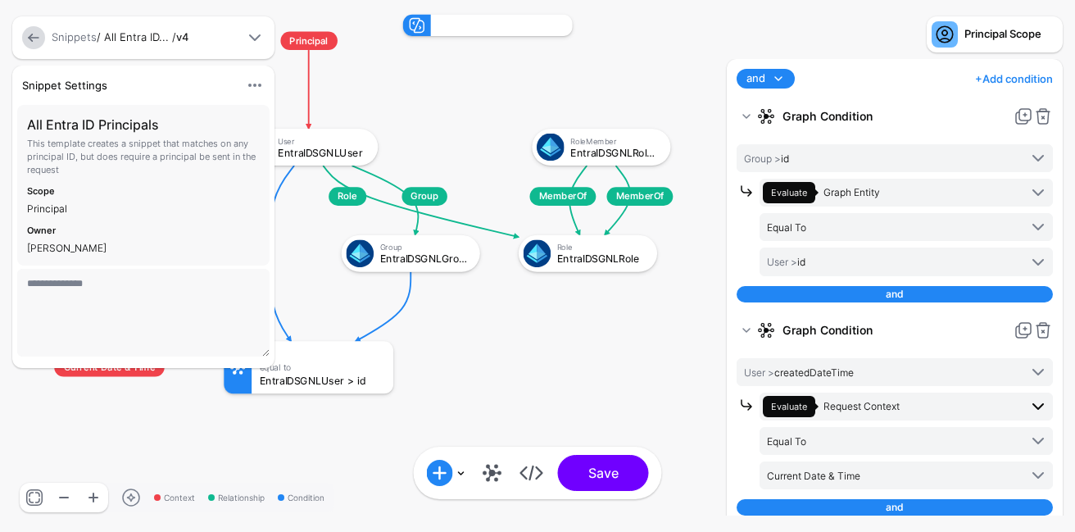
scroll to position [133, 0]
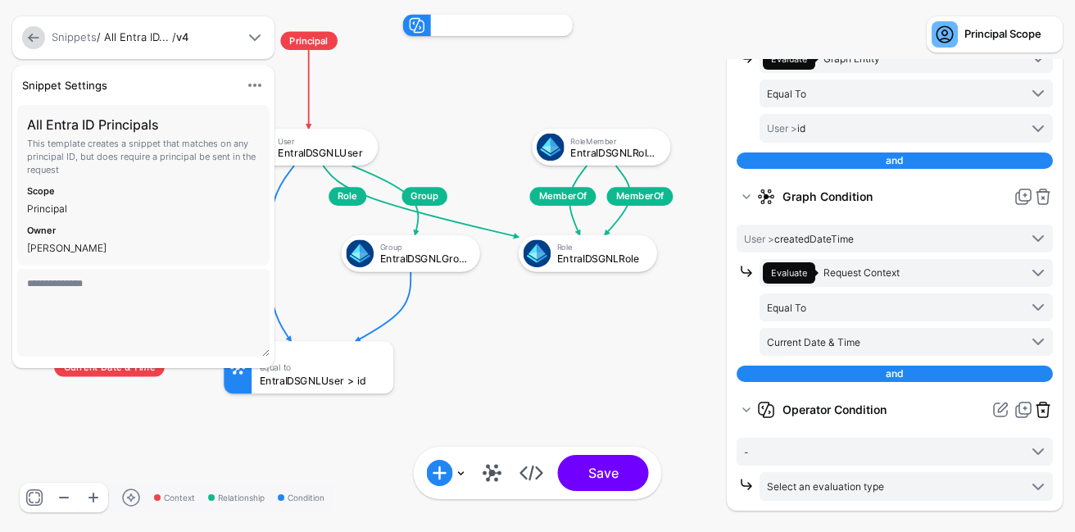
click at [1046, 411] on link at bounding box center [1043, 410] width 20 height 20
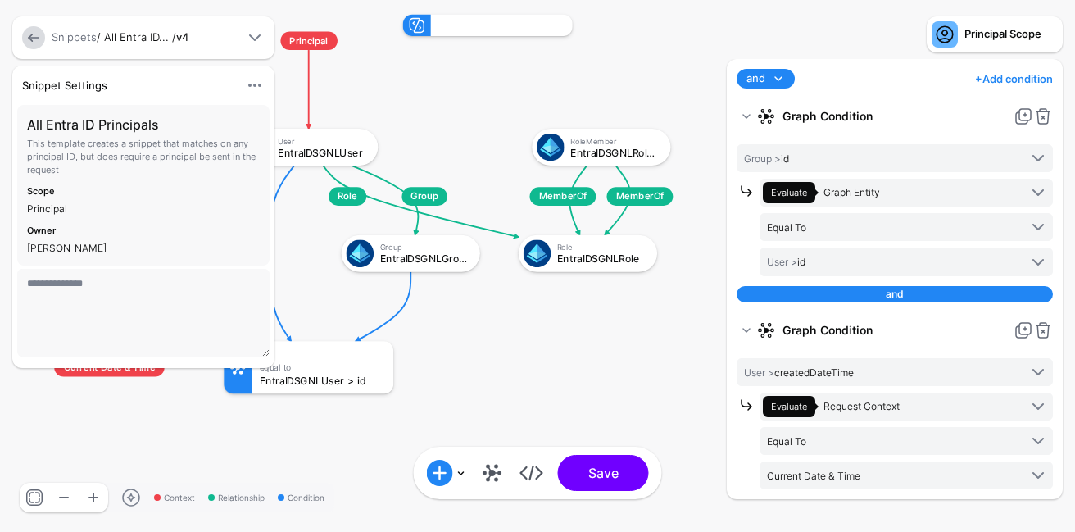
scroll to position [0, 0]
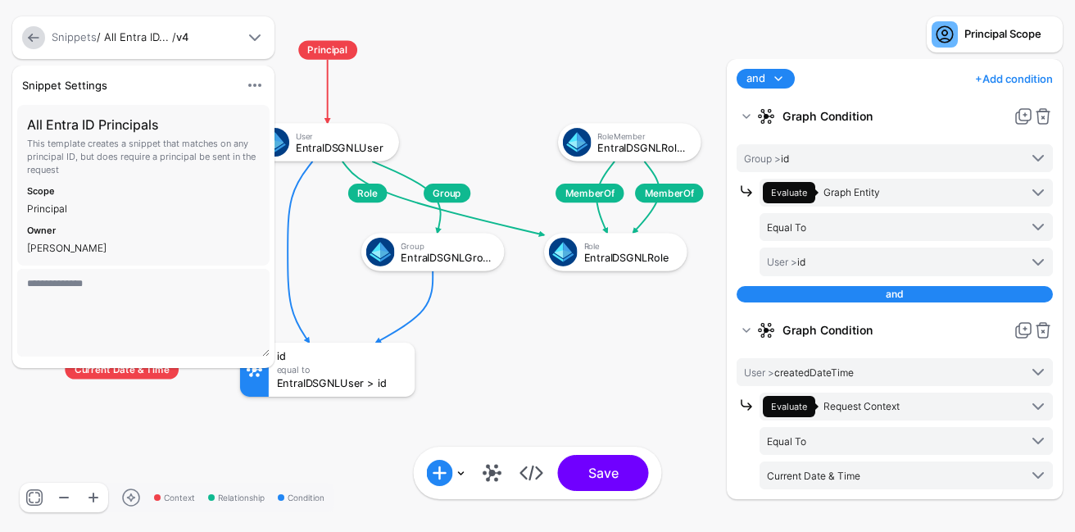
drag, startPoint x: 708, startPoint y: 357, endPoint x: 578, endPoint y: 381, distance: 131.6
click at [578, 382] on rect at bounding box center [18, 25] width 104231 height 51560
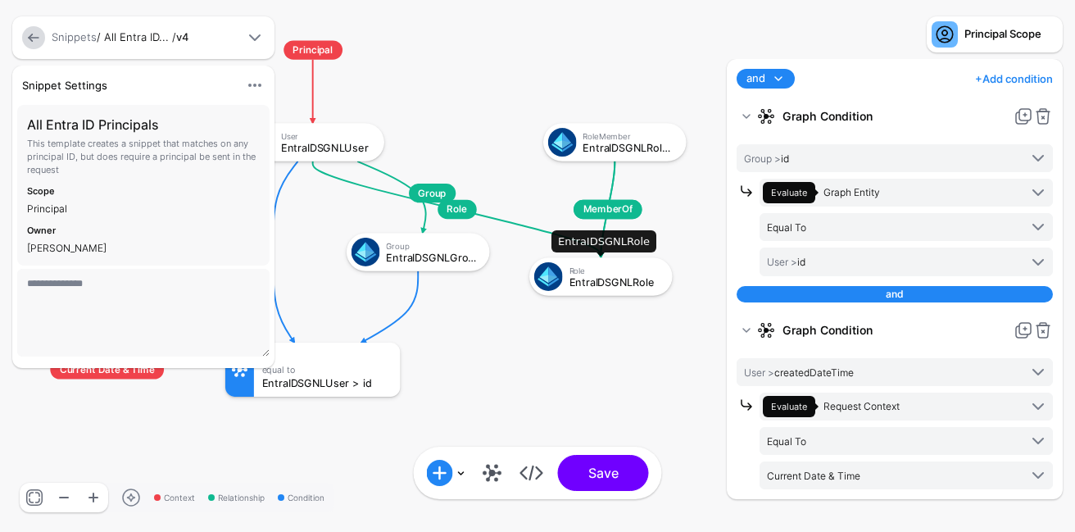
drag, startPoint x: 581, startPoint y: 251, endPoint x: 581, endPoint y: 275, distance: 24.6
click at [581, 275] on div "Role EntraIDSGNLRole" at bounding box center [618, 276] width 98 height 22
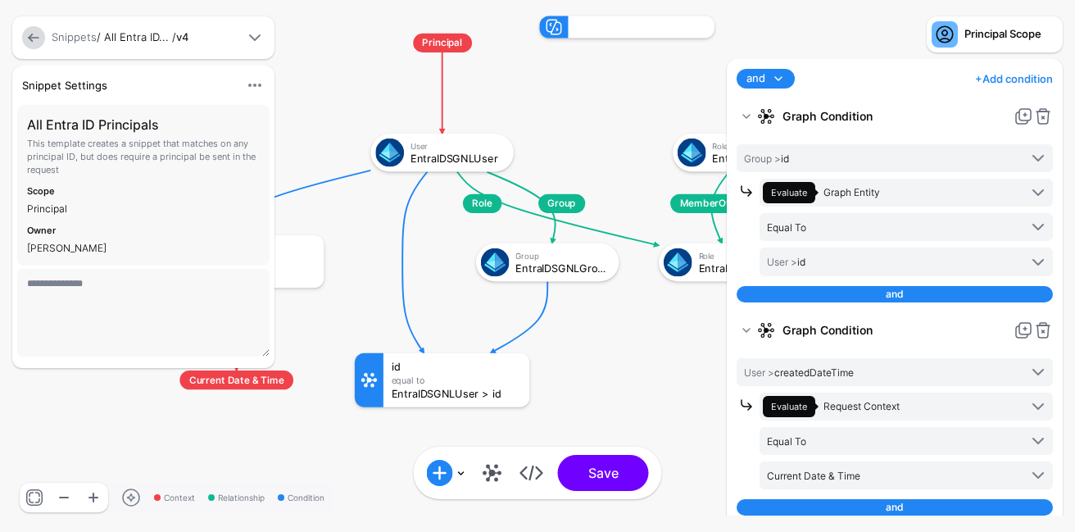
click at [464, 268] on rect at bounding box center [133, 1] width 104231 height 51560
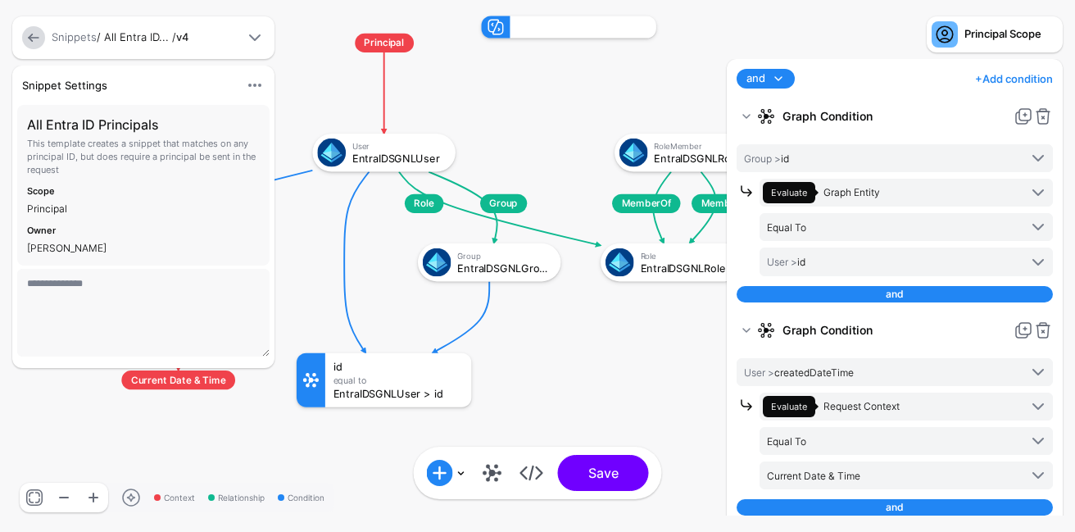
drag, startPoint x: 645, startPoint y: 364, endPoint x: 530, endPoint y: 364, distance: 114.7
click at [530, 365] on rect at bounding box center [75, 1] width 104231 height 51560
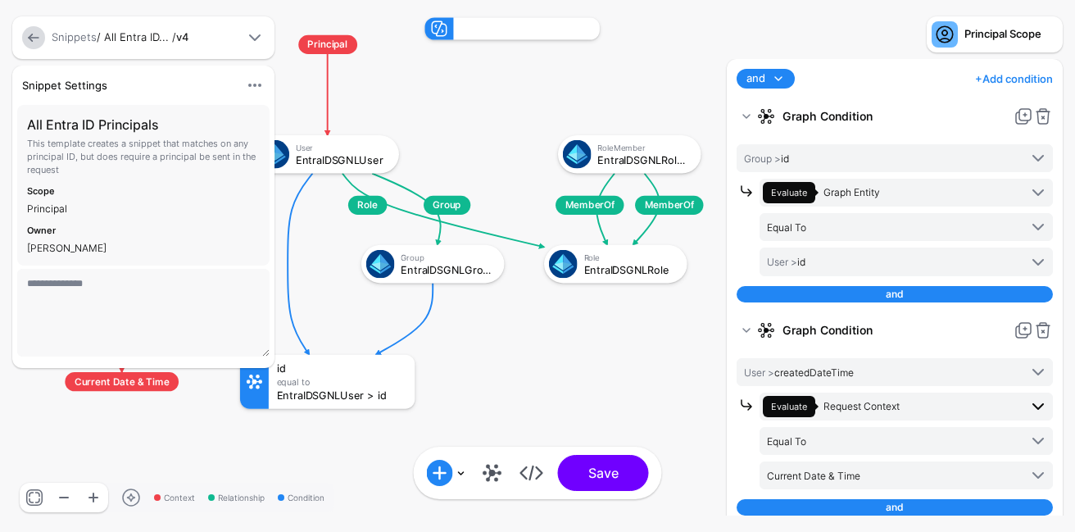
scroll to position [133, 0]
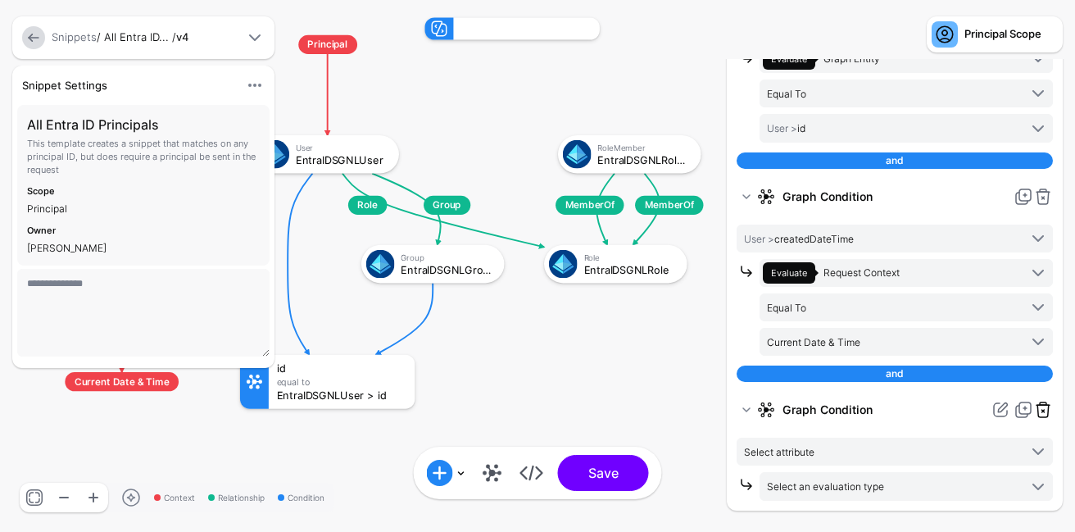
click at [1041, 405] on link at bounding box center [1043, 410] width 20 height 20
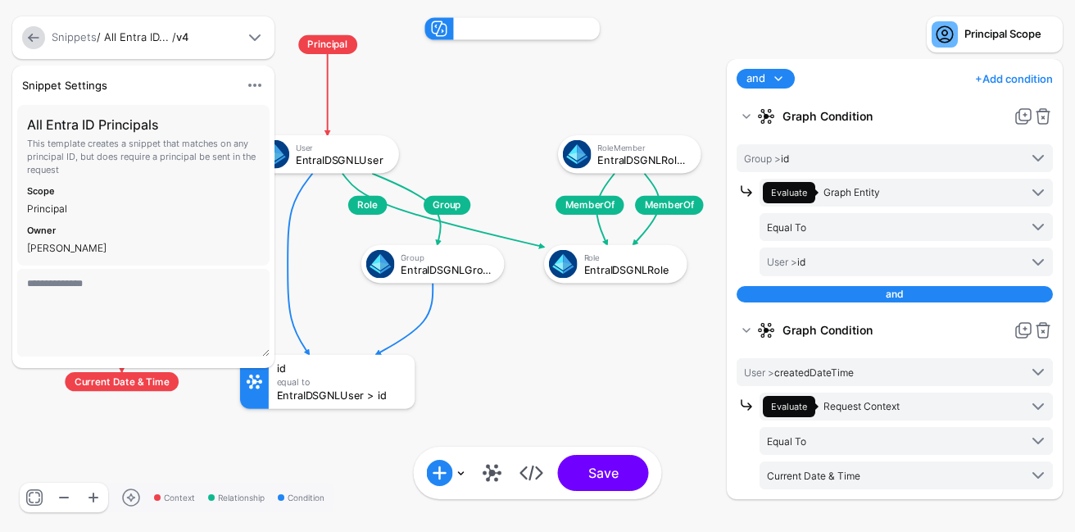
scroll to position [0, 0]
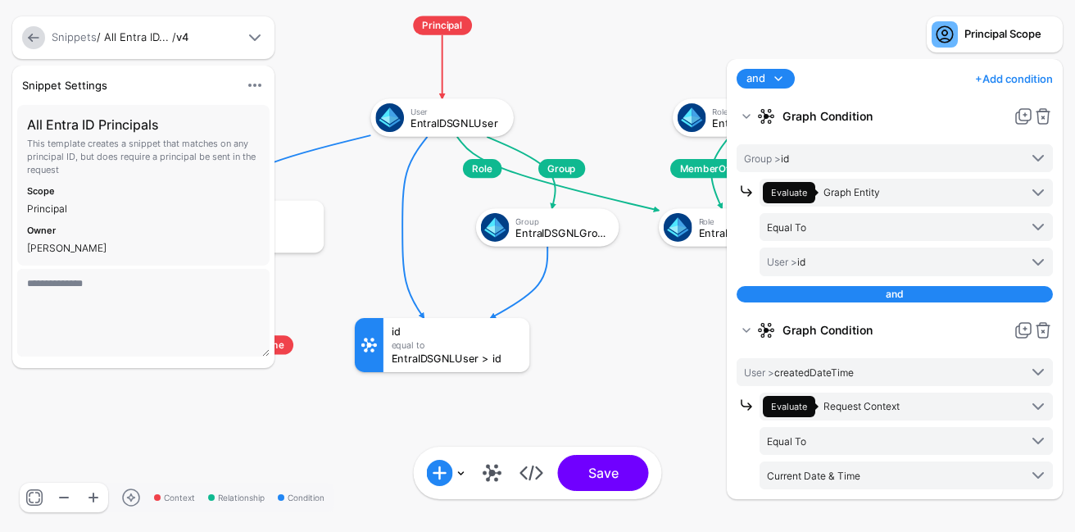
drag, startPoint x: 619, startPoint y: 302, endPoint x: 456, endPoint y: 302, distance: 163.0
click at [456, 302] on rect at bounding box center [133, 1] width 104231 height 51560
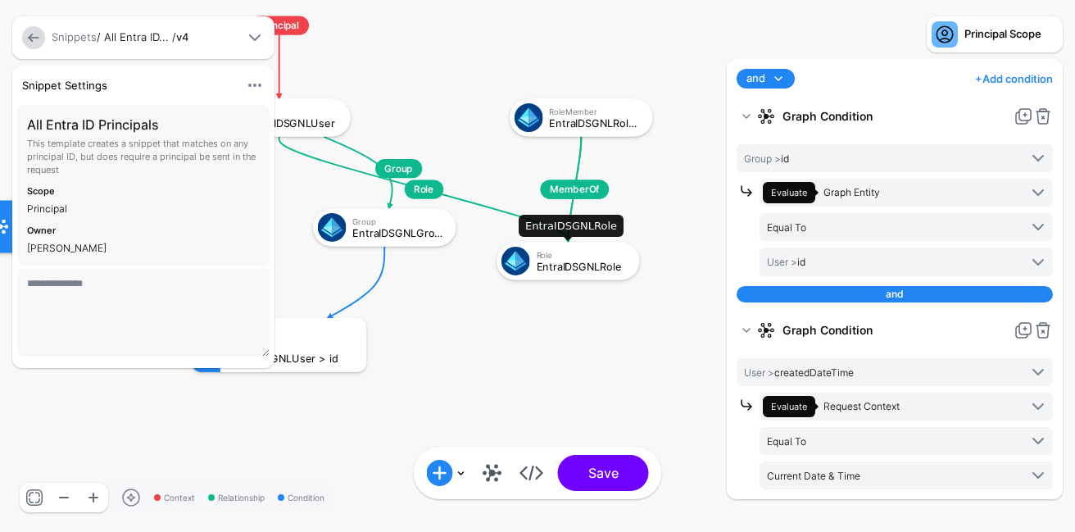
drag, startPoint x: 544, startPoint y: 233, endPoint x: 544, endPoint y: 267, distance: 33.6
click at [544, 267] on div "EntraIDSGNLRole" at bounding box center [582, 265] width 93 height 11
click at [551, 255] on div "Role" at bounding box center [582, 255] width 93 height 10
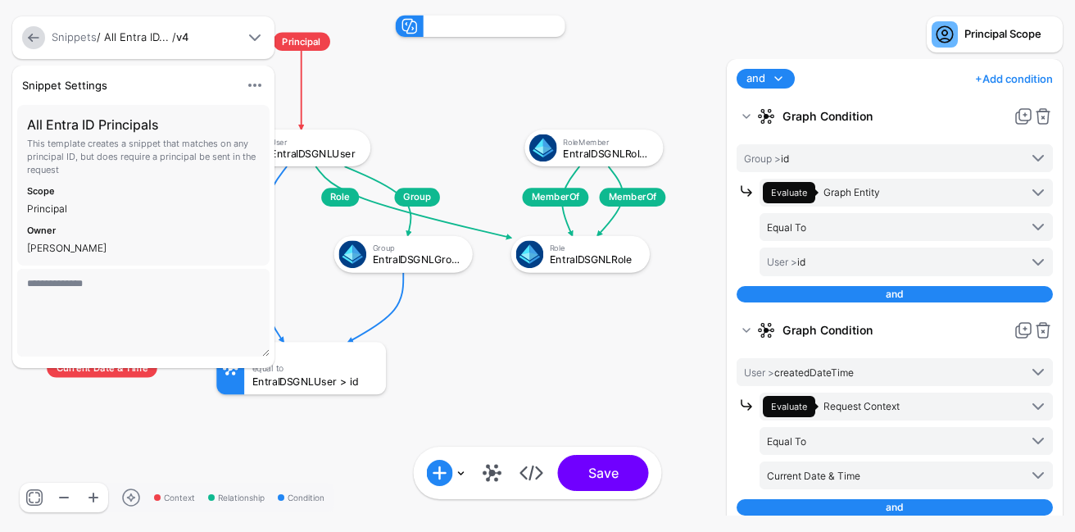
drag, startPoint x: 633, startPoint y: 350, endPoint x: 484, endPoint y: 348, distance: 149.1
click at [484, 350] on rect at bounding box center [2, 0] width 101008 height 49965
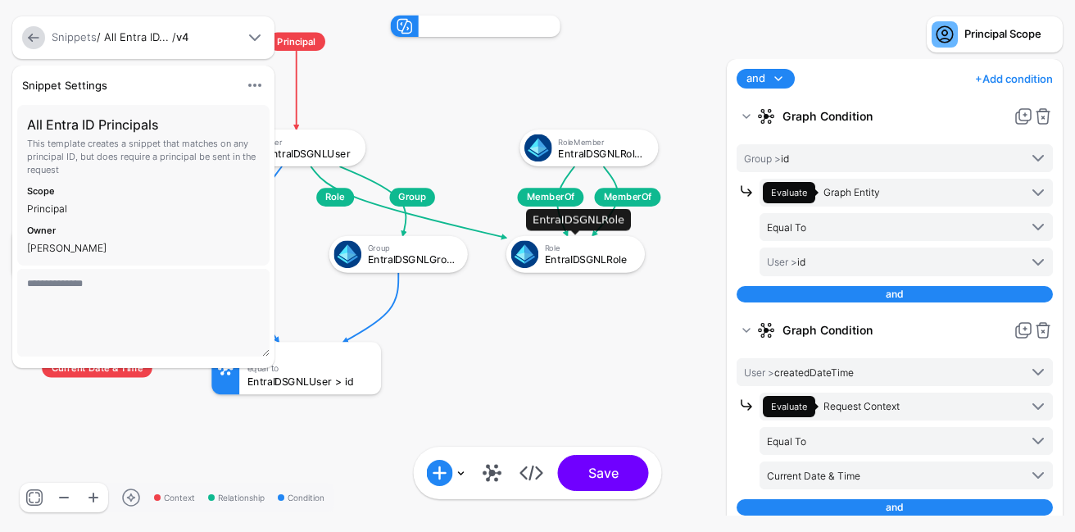
click at [602, 263] on div "EntraIDSGNLRole" at bounding box center [589, 259] width 89 height 11
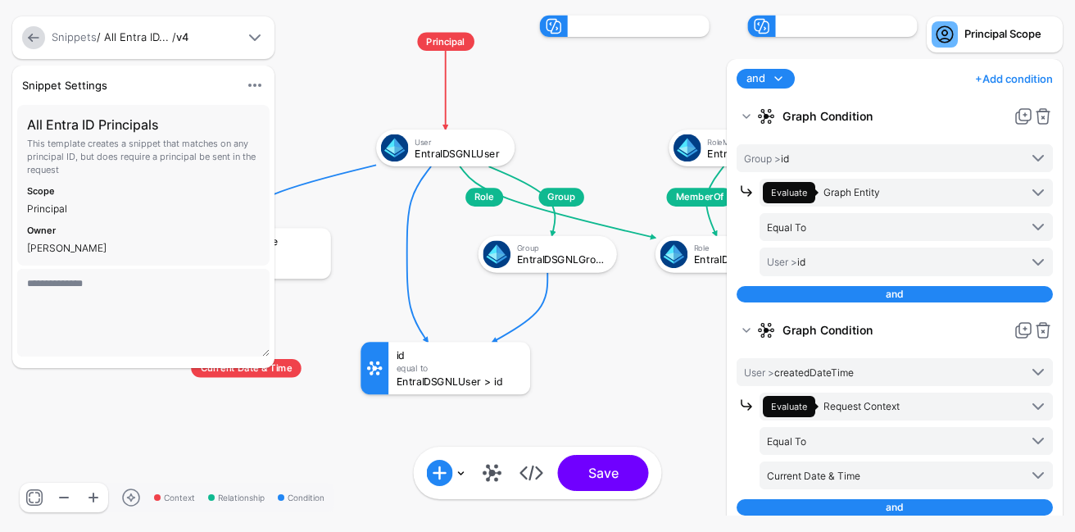
drag, startPoint x: 649, startPoint y: 346, endPoint x: 513, endPoint y: 346, distance: 136.0
click at [513, 346] on rect at bounding box center [146, 0] width 101008 height 49965
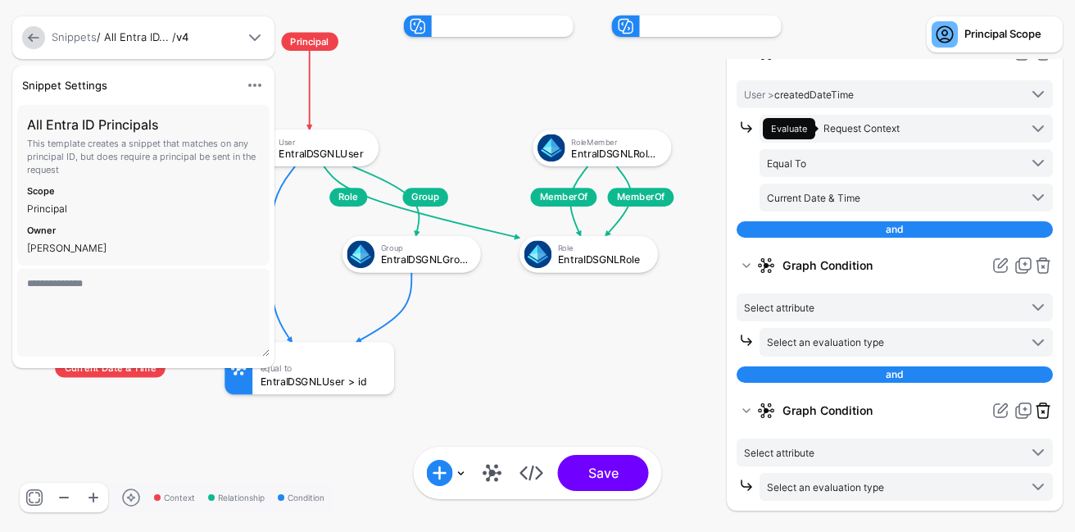
click at [1046, 413] on link at bounding box center [1043, 410] width 20 height 20
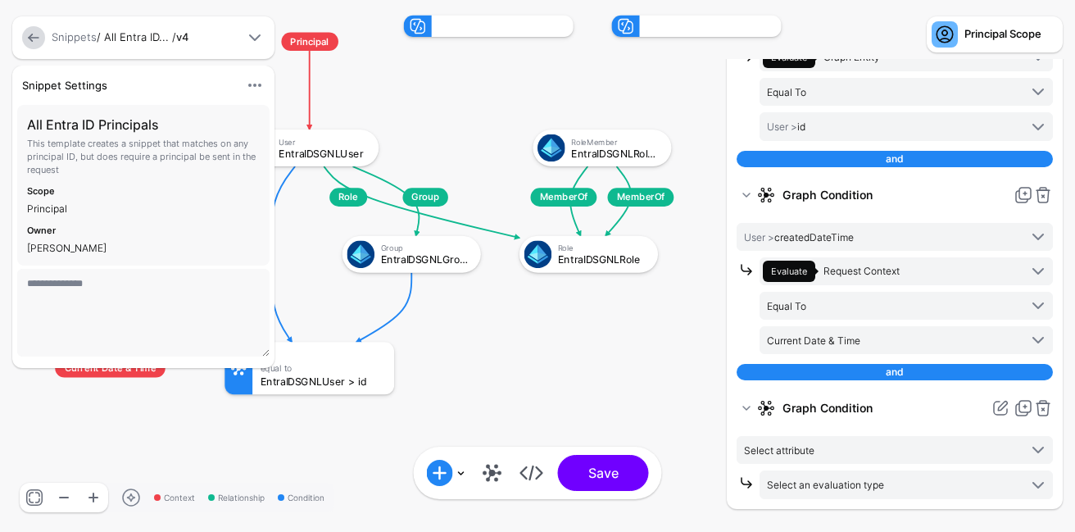
scroll to position [133, 0]
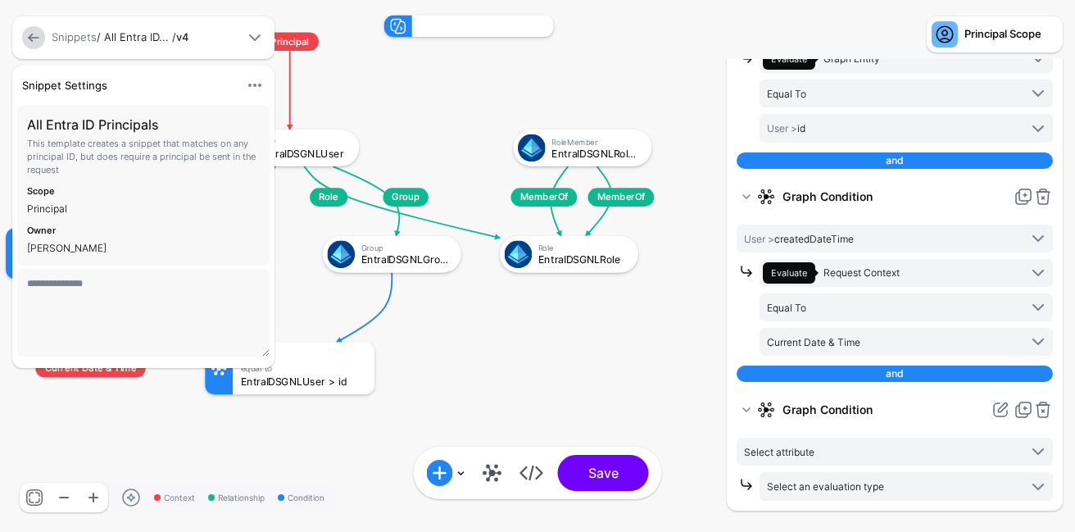
drag, startPoint x: 641, startPoint y: 405, endPoint x: 474, endPoint y: 405, distance: 167.1
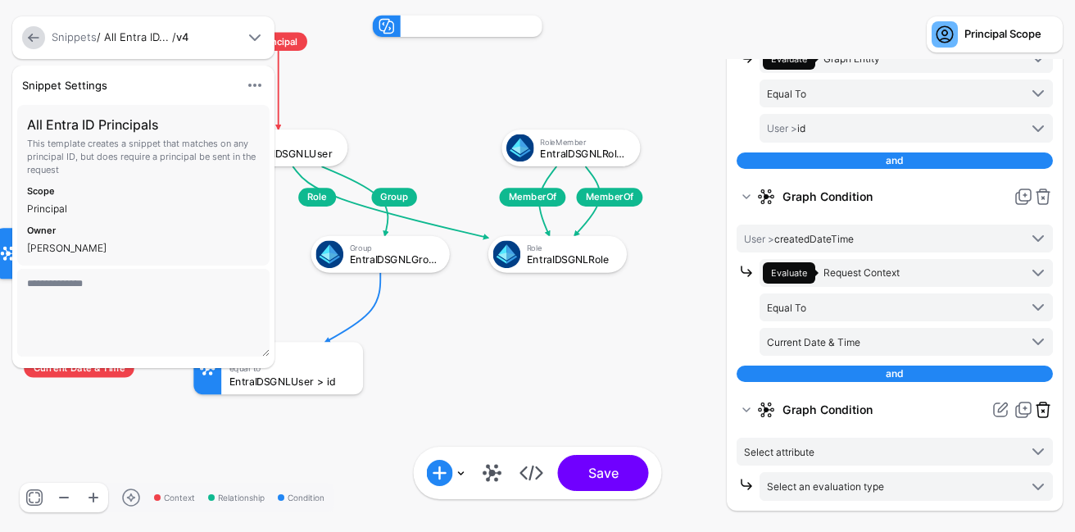
click at [1048, 405] on link at bounding box center [1043, 410] width 20 height 20
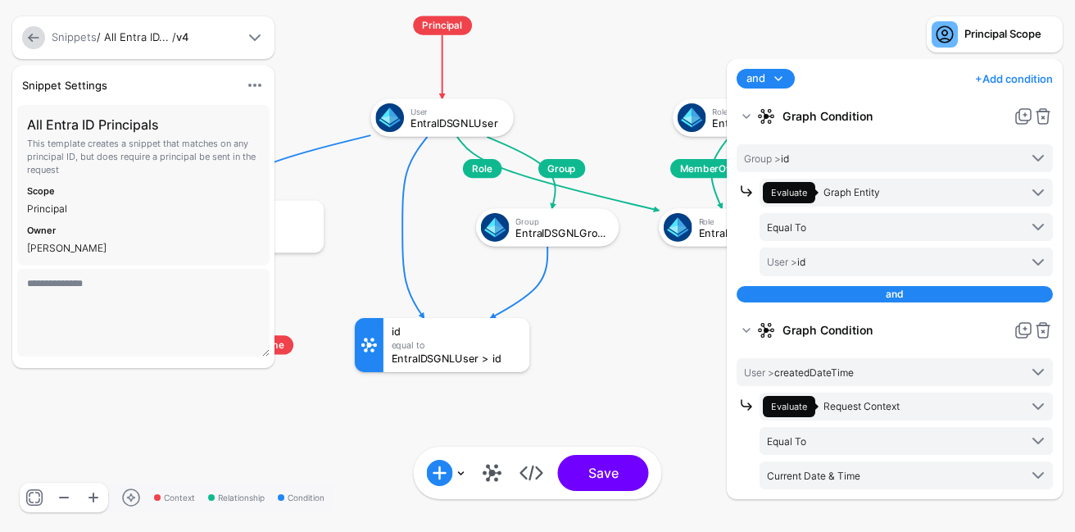
drag, startPoint x: 666, startPoint y: 348, endPoint x: 564, endPoint y: 348, distance: 101.6
click at [566, 348] on rect at bounding box center [133, 1] width 104231 height 51560
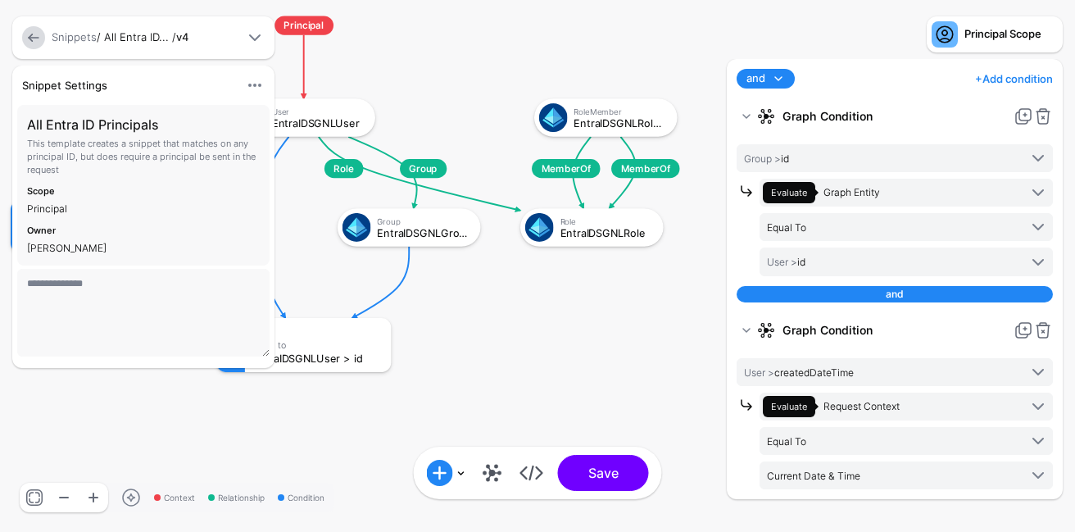
drag, startPoint x: 564, startPoint y: 348, endPoint x: 522, endPoint y: 348, distance: 42.6
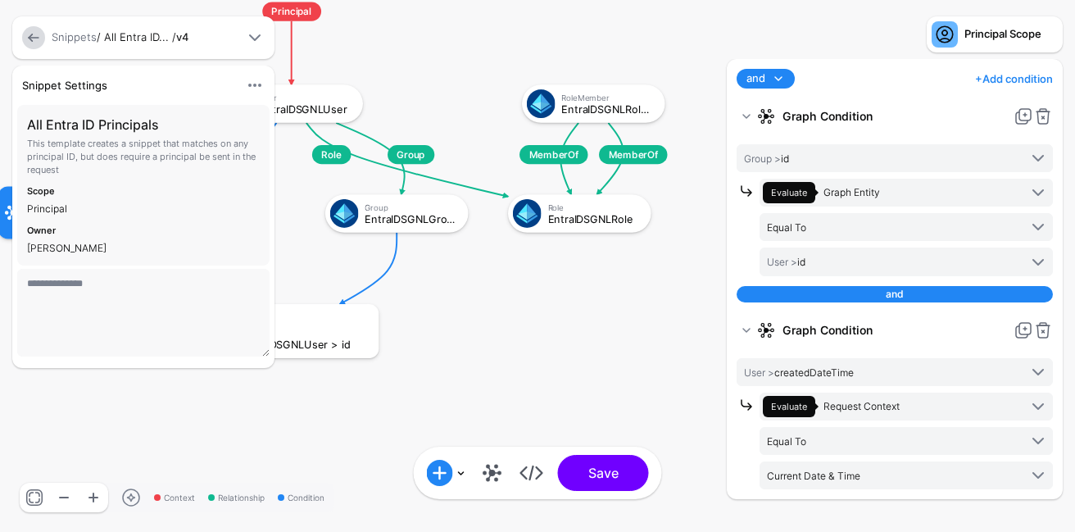
drag, startPoint x: 606, startPoint y: 137, endPoint x: 568, endPoint y: 174, distance: 52.7
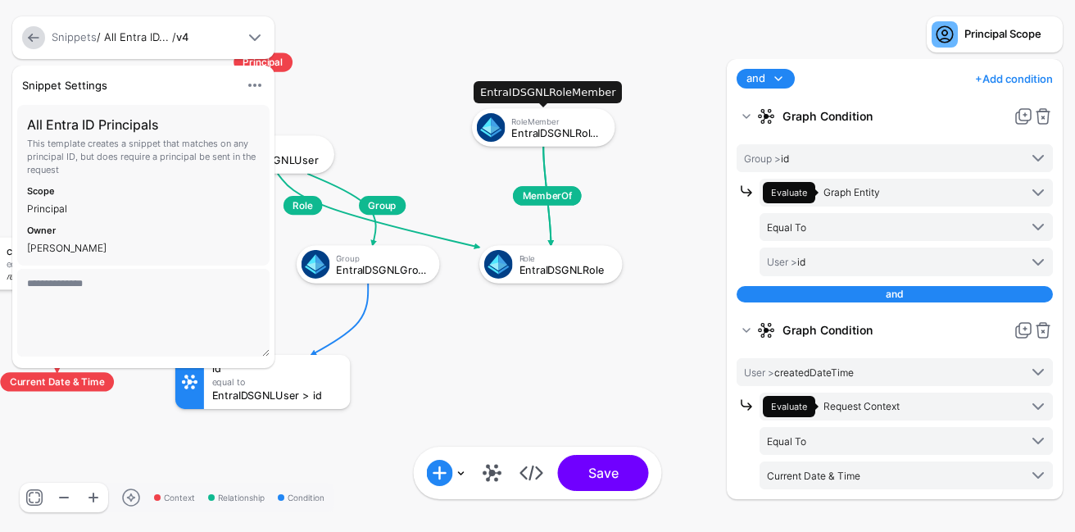
drag, startPoint x: 572, startPoint y: 158, endPoint x: 544, endPoint y: 128, distance: 41.2
click at [544, 128] on div "EntraIDSGNLRoleMember" at bounding box center [557, 132] width 93 height 11
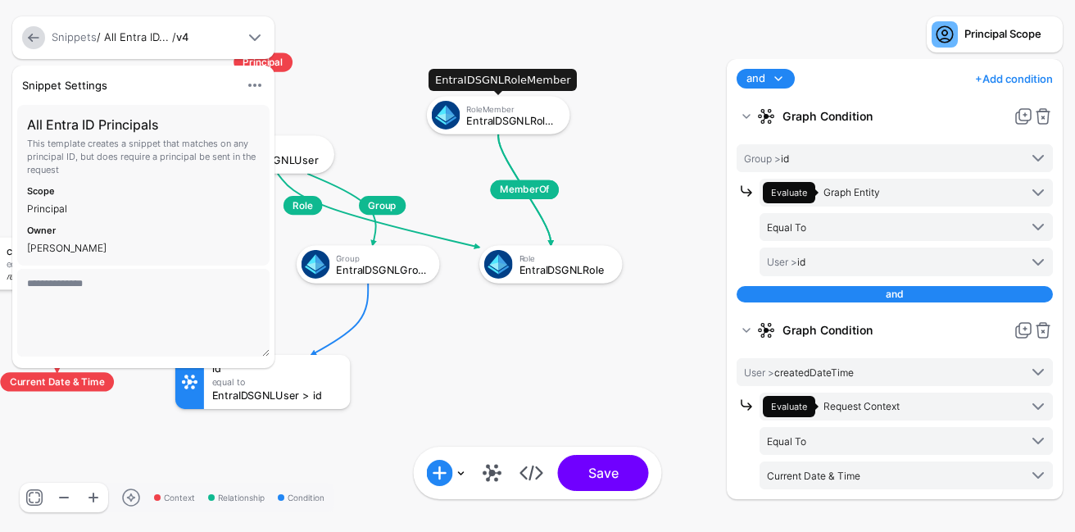
drag, startPoint x: 544, startPoint y: 128, endPoint x: 572, endPoint y: 119, distance: 29.3
click at [559, 119] on div "EntraIDSGNLRoleMember" at bounding box center [512, 120] width 93 height 11
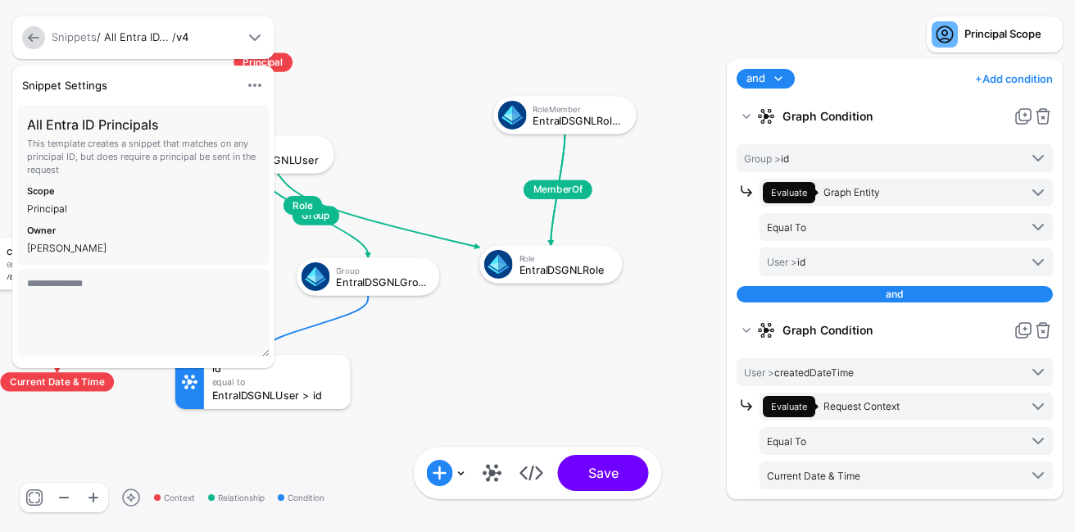
drag, startPoint x: 398, startPoint y: 264, endPoint x: 398, endPoint y: 281, distance: 17.2
click at [398, 280] on div "EntraIDSGNLGroup" at bounding box center [382, 281] width 93 height 11
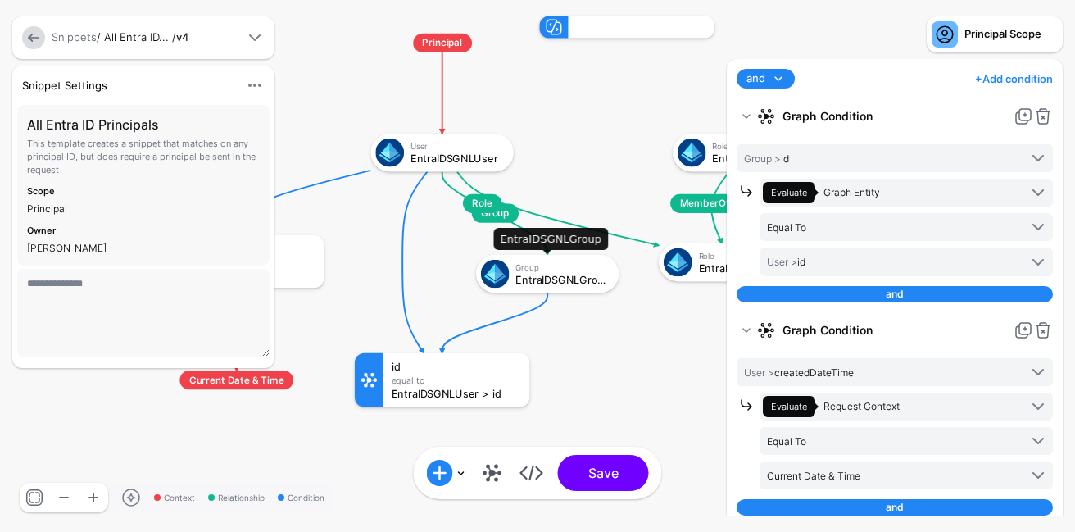
drag, startPoint x: 540, startPoint y: 267, endPoint x: 540, endPoint y: 287, distance: 19.7
click at [540, 285] on div "EntraIDSGNLGroup" at bounding box center [561, 279] width 93 height 11
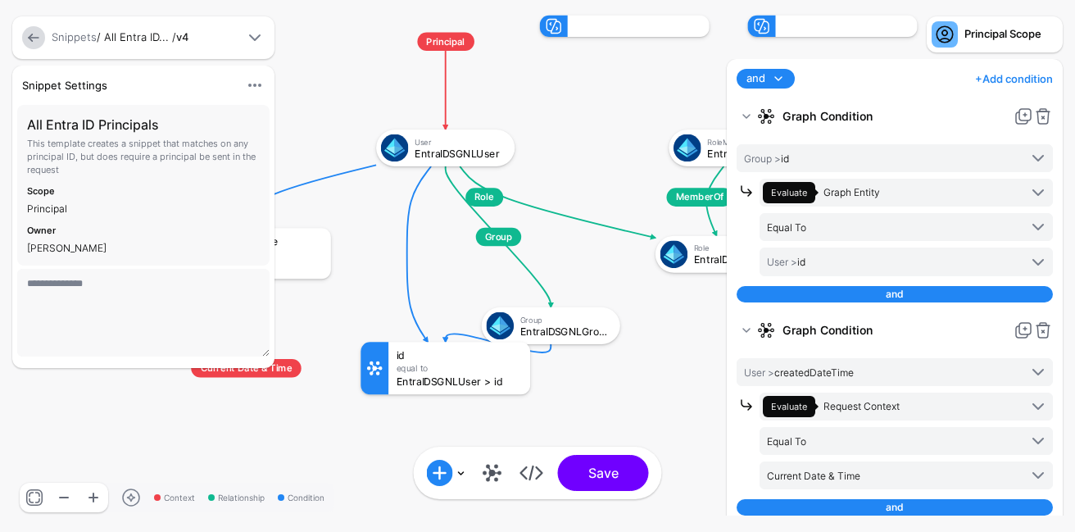
click at [595, 333] on div "EntraIDSGNLGroup" at bounding box center [564, 330] width 89 height 11
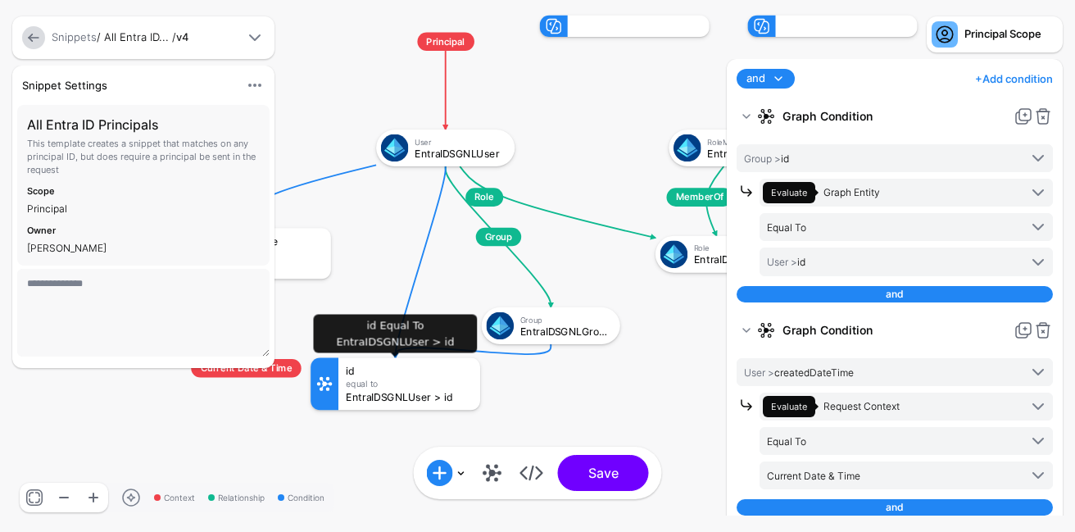
drag, startPoint x: 481, startPoint y: 381, endPoint x: 430, endPoint y: 396, distance: 53.1
click div "EntraIDSGNLUser > id"
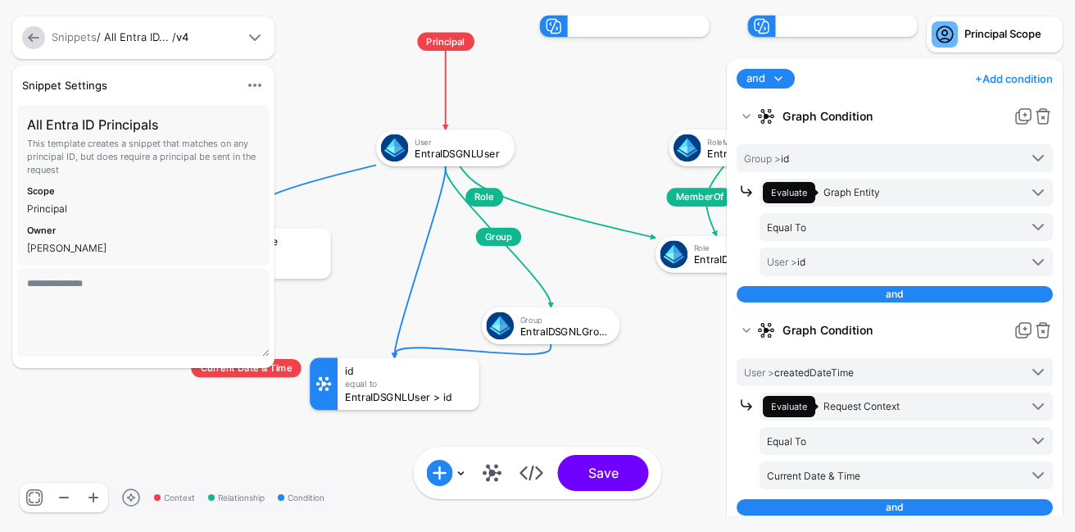
click at [558, 401] on rect at bounding box center [146, 0] width 101008 height 49965
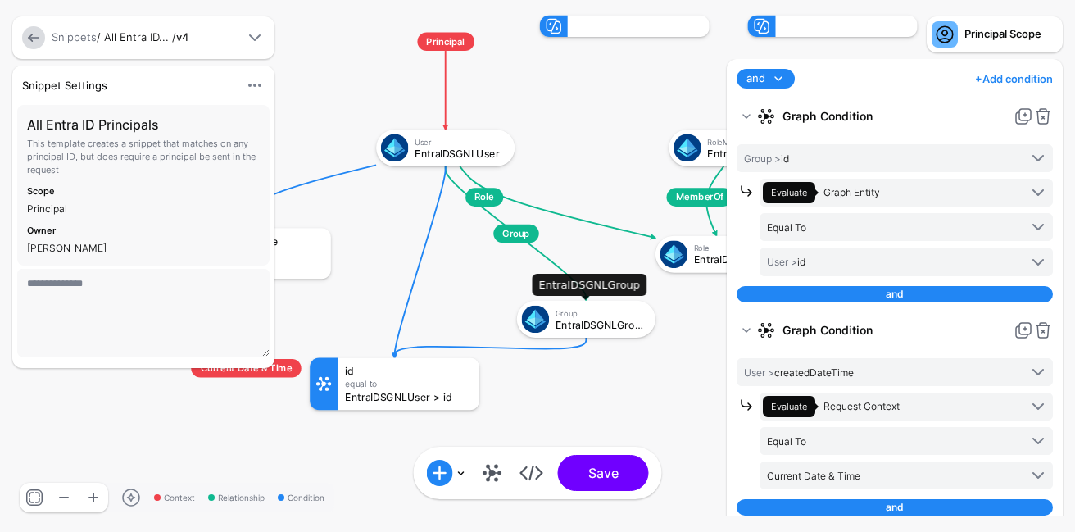
drag, startPoint x: 581, startPoint y: 328, endPoint x: 591, endPoint y: 328, distance: 9.8
click at [591, 328] on div "EntraIDSGNLGroup" at bounding box center [599, 324] width 89 height 11
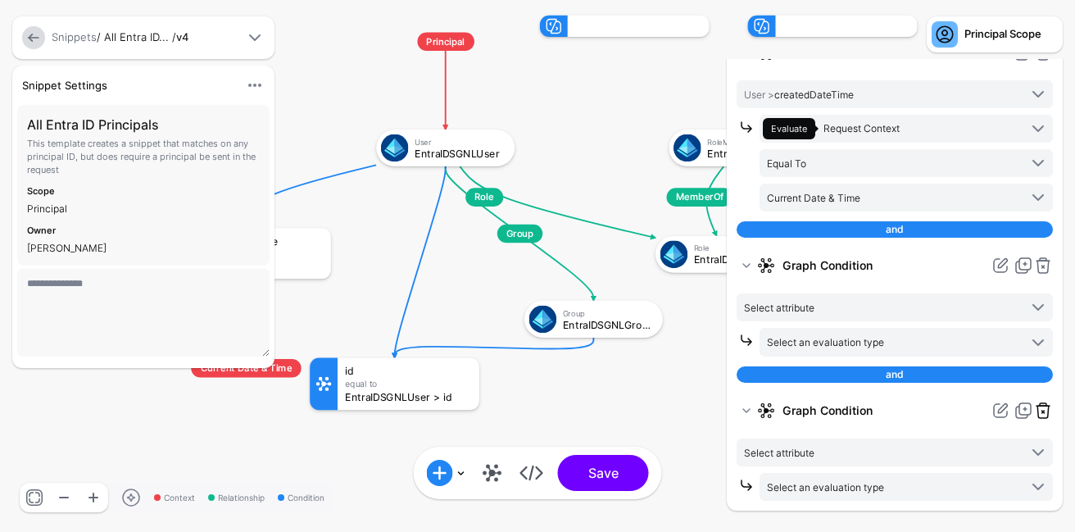
click at [1044, 410] on link at bounding box center [1043, 410] width 20 height 20
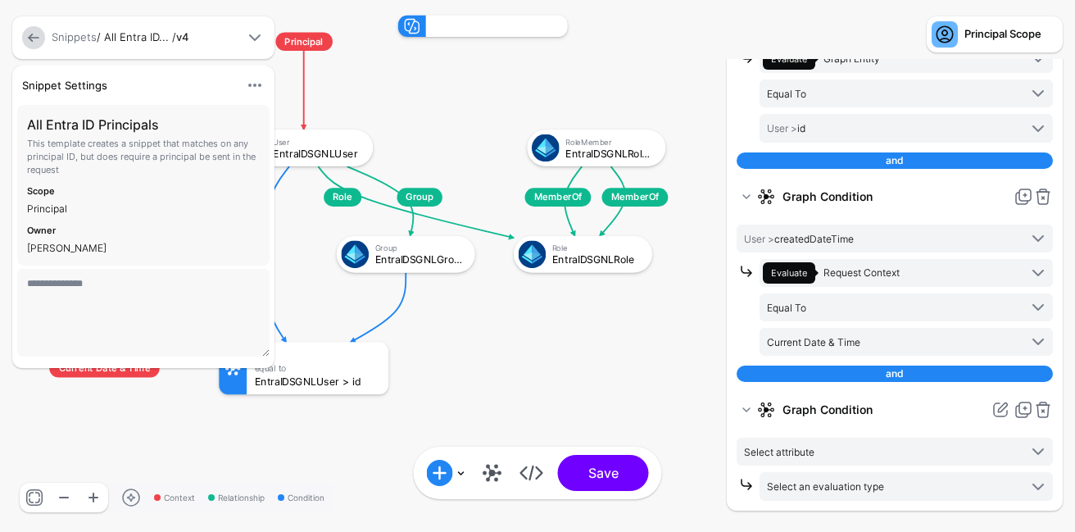
drag, startPoint x: 642, startPoint y: 355, endPoint x: 500, endPoint y: 355, distance: 141.7
click at [500, 355] on rect at bounding box center [4, 0] width 101008 height 49965
click at [1047, 402] on link at bounding box center [1043, 410] width 20 height 20
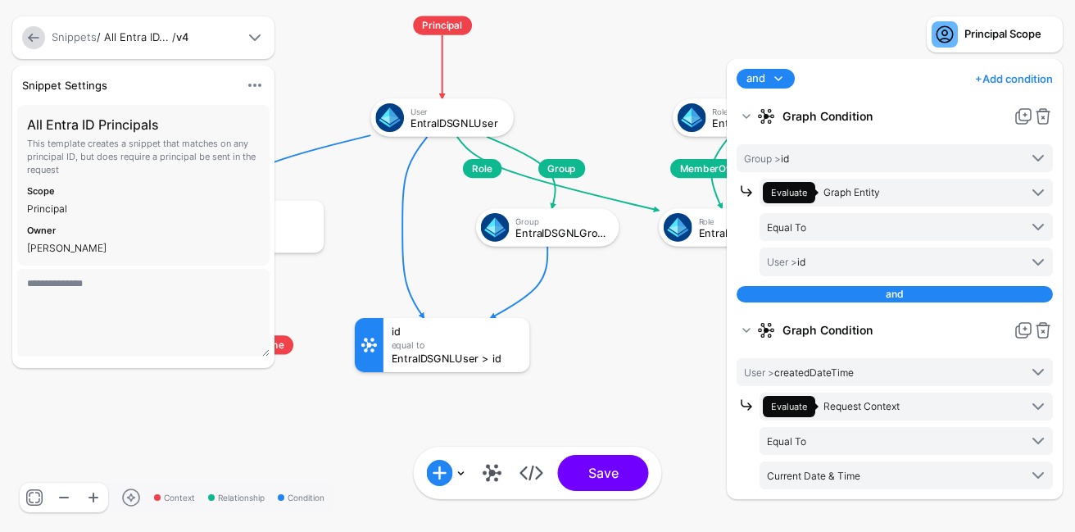
drag, startPoint x: 608, startPoint y: 341, endPoint x: 516, endPoint y: 352, distance: 92.4
click at [516, 355] on rect at bounding box center [133, 1] width 104231 height 51560
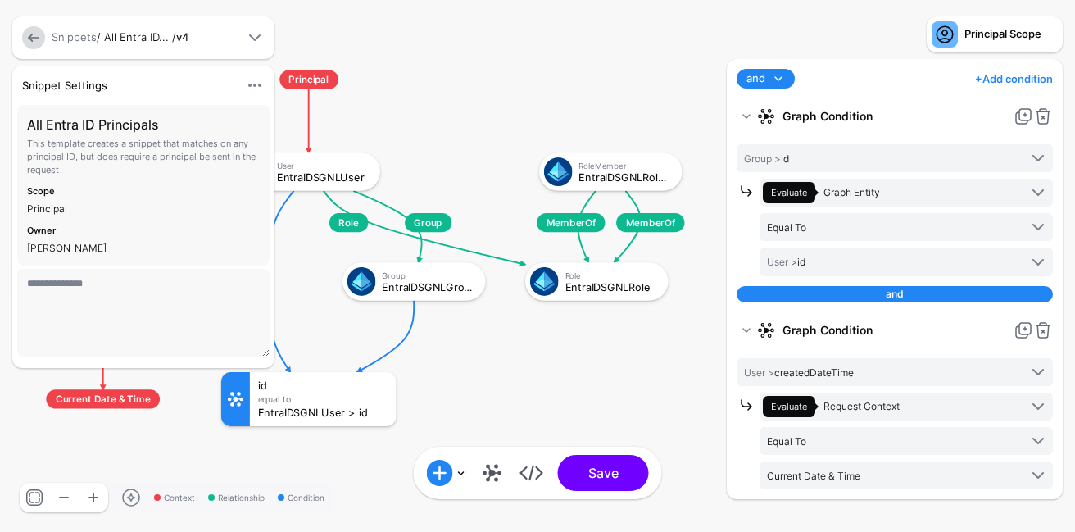
drag, startPoint x: 512, startPoint y: 338, endPoint x: 440, endPoint y: 377, distance: 81.7
click at [440, 377] on rect at bounding box center [-1, 55] width 104231 height 51560
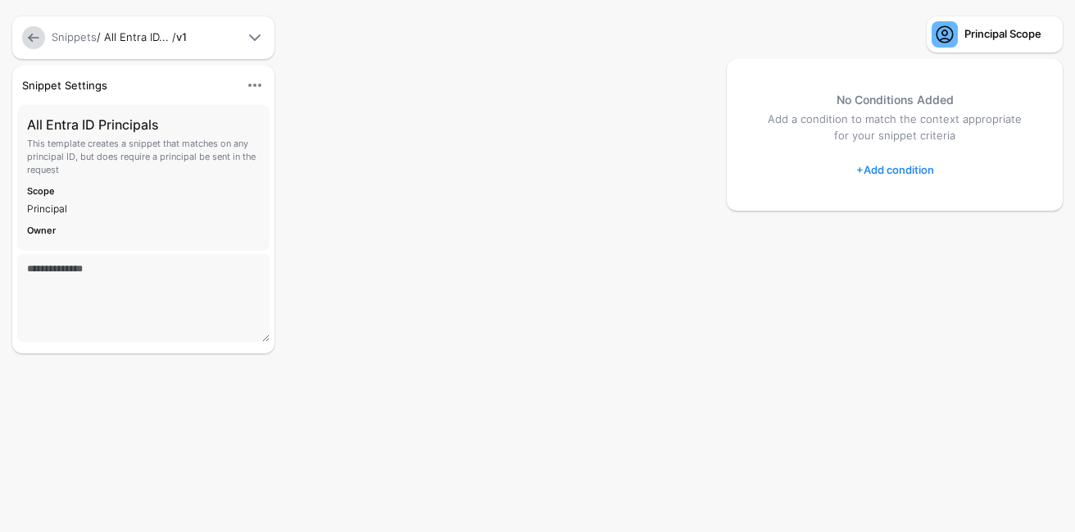
type textarea "**********"
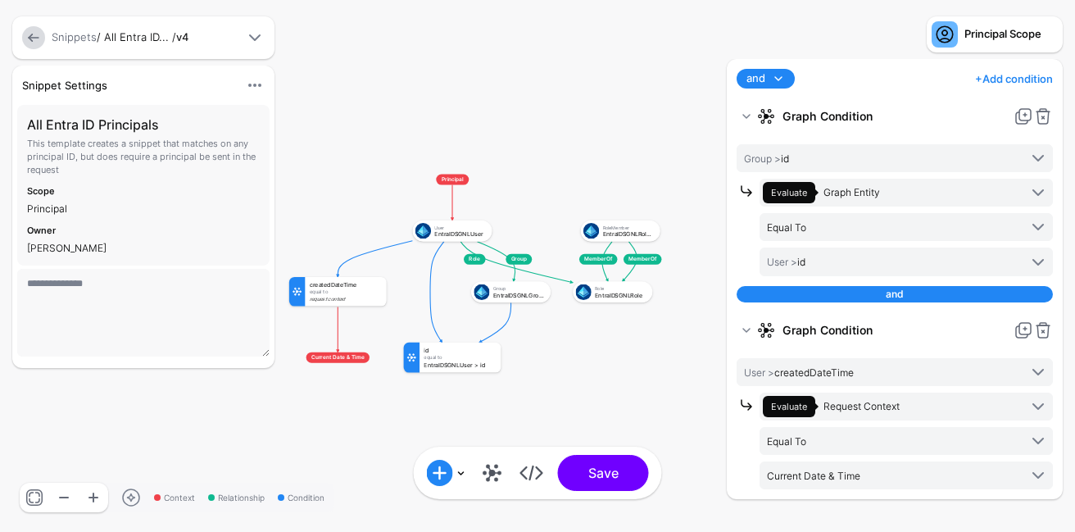
drag, startPoint x: 649, startPoint y: 358, endPoint x: 548, endPoint y: 361, distance: 100.8
click at [548, 361] on rect at bounding box center [280, 165] width 58026 height 28703
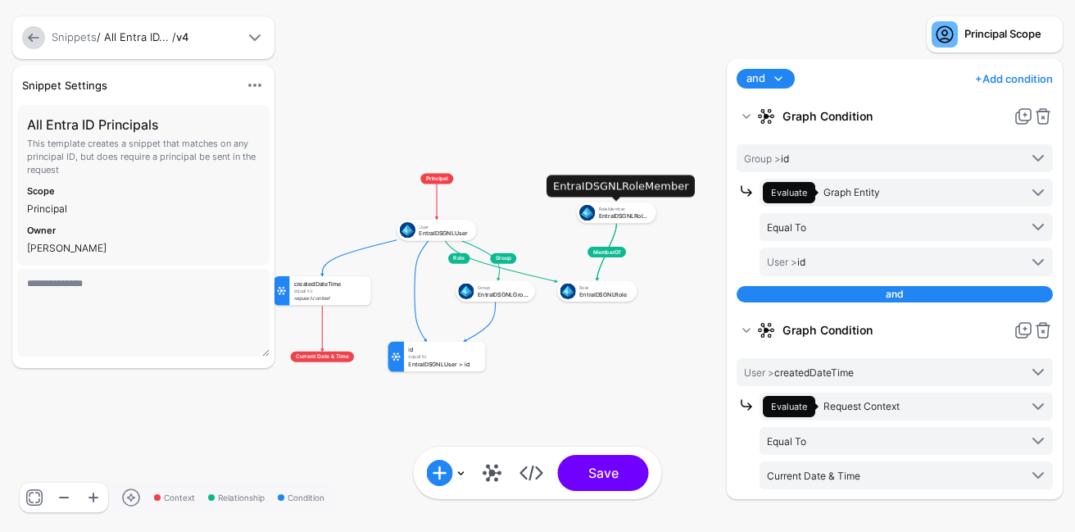
drag, startPoint x: 613, startPoint y: 225, endPoint x: 601, endPoint y: 198, distance: 29.4
click at [601, 206] on div "RoleMember" at bounding box center [625, 208] width 52 height 5
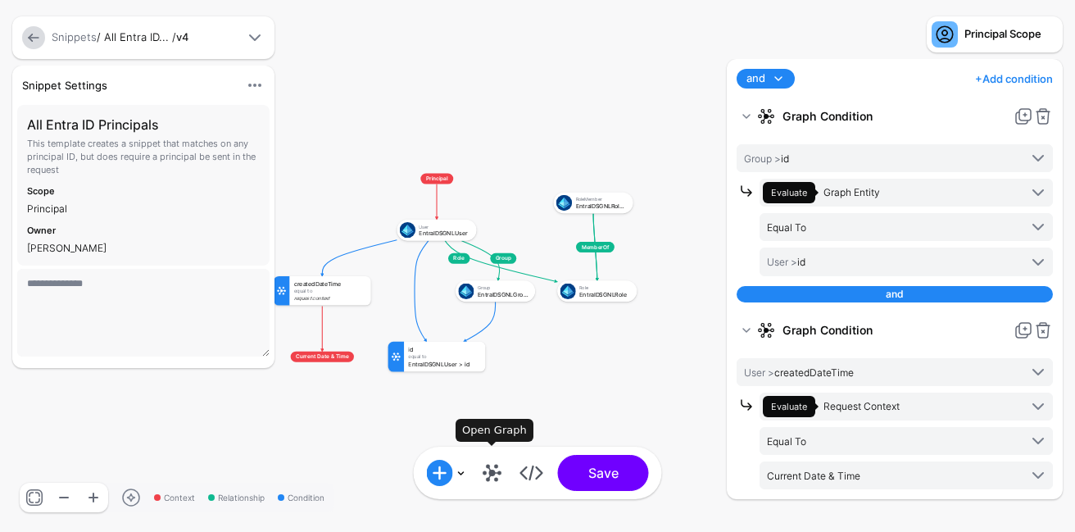
click at [491, 476] on link at bounding box center [492, 472] width 26 height 26
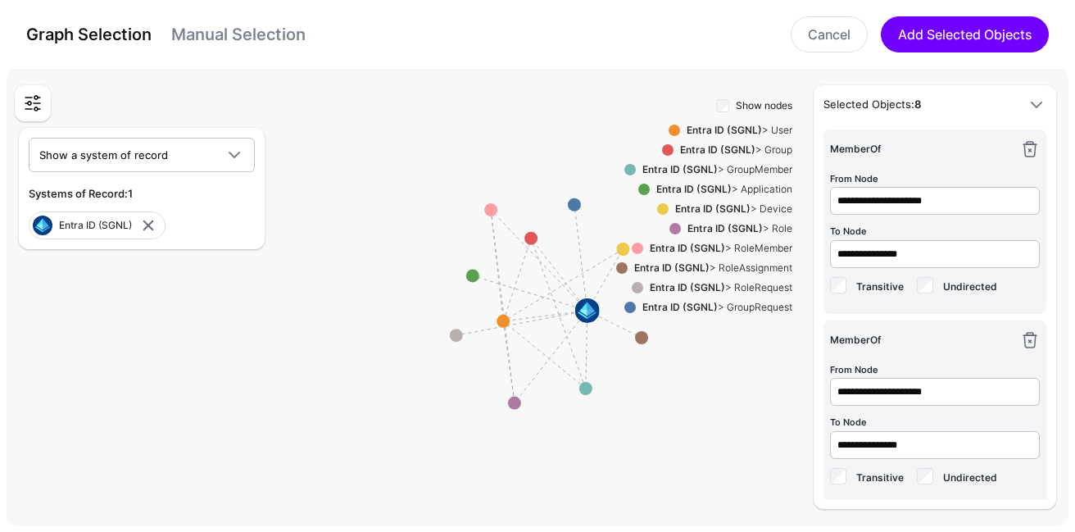
scroll to position [1038, 0]
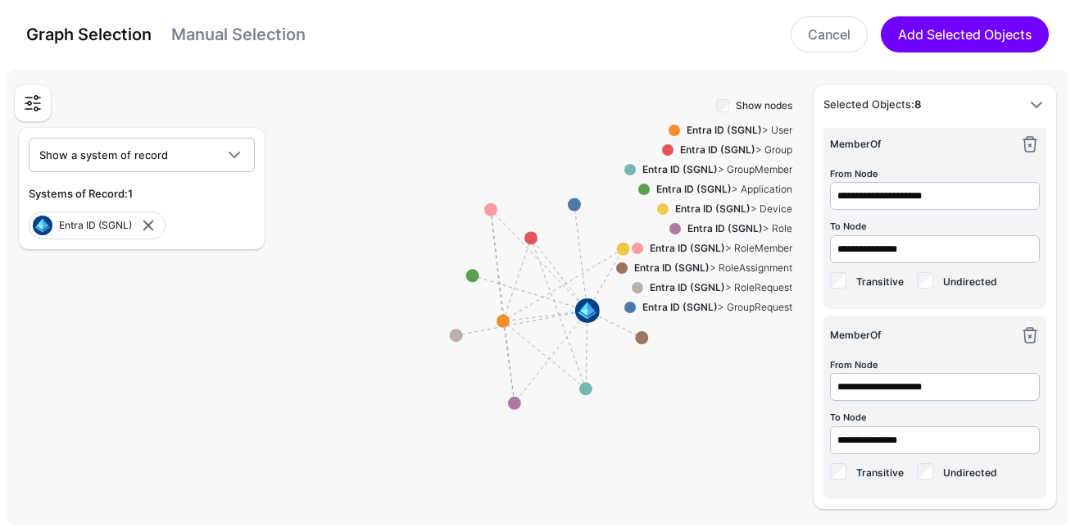
click at [858, 328] on strong "MemberOf" at bounding box center [855, 334] width 51 height 12
click at [865, 138] on strong "MemberOf" at bounding box center [855, 144] width 51 height 12
click at [835, 39] on link "Cancel" at bounding box center [828, 34] width 77 height 36
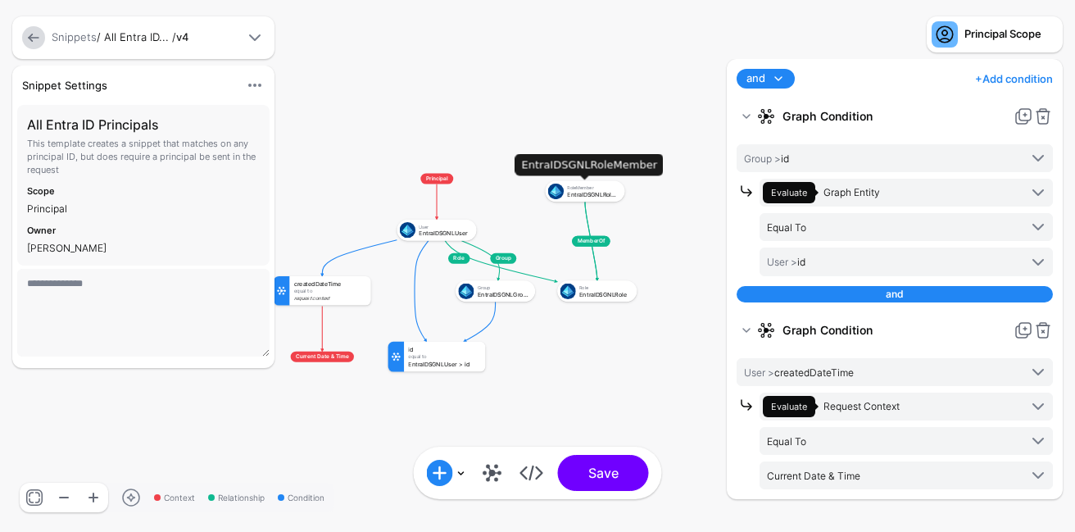
drag, startPoint x: 600, startPoint y: 208, endPoint x: 593, endPoint y: 198, distance: 11.8
click at [593, 197] on div "EntraIDSGNLRoleMember" at bounding box center [593, 194] width 52 height 7
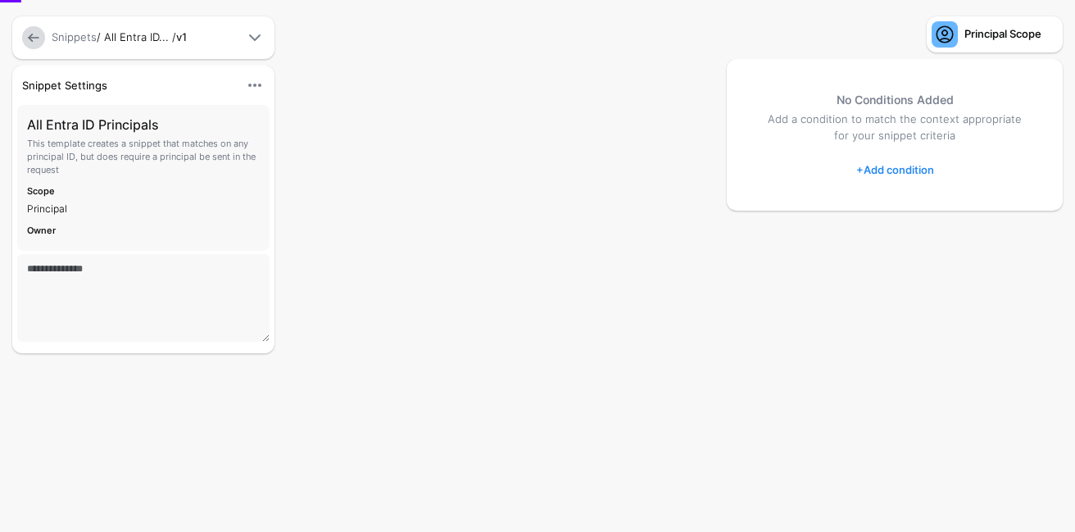
type textarea "**********"
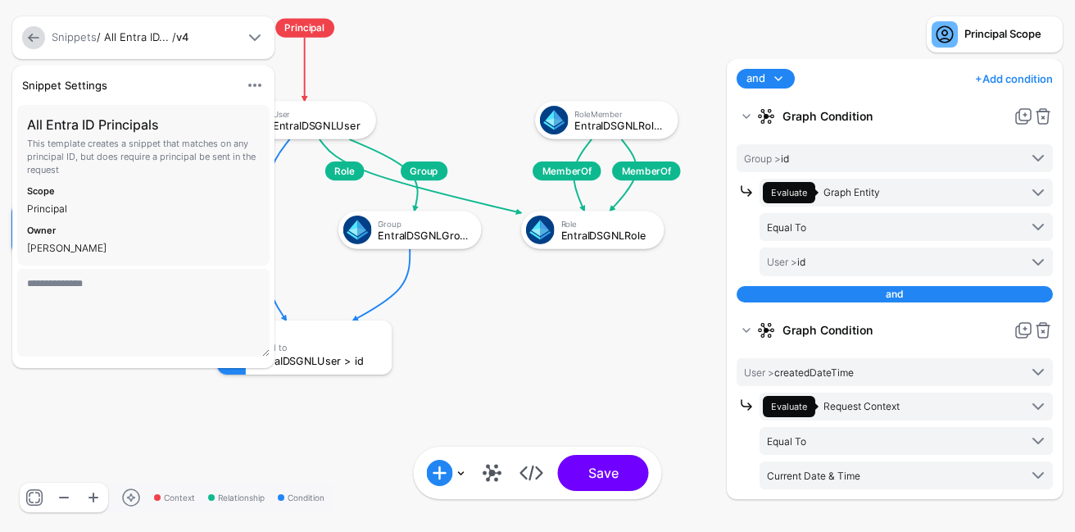
drag, startPoint x: 657, startPoint y: 291, endPoint x: 518, endPoint y: 294, distance: 138.5
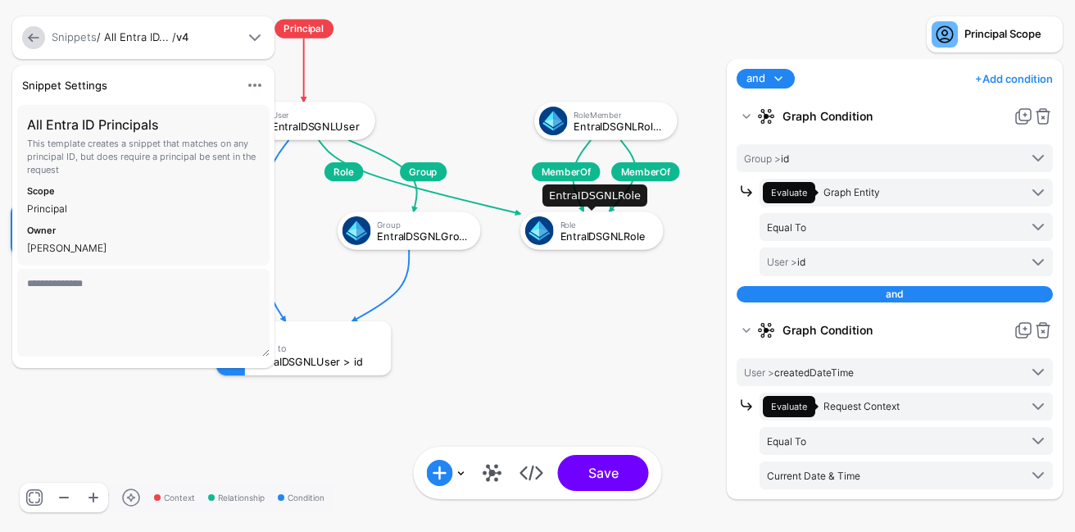
click at [608, 229] on div "Role" at bounding box center [606, 224] width 93 height 10
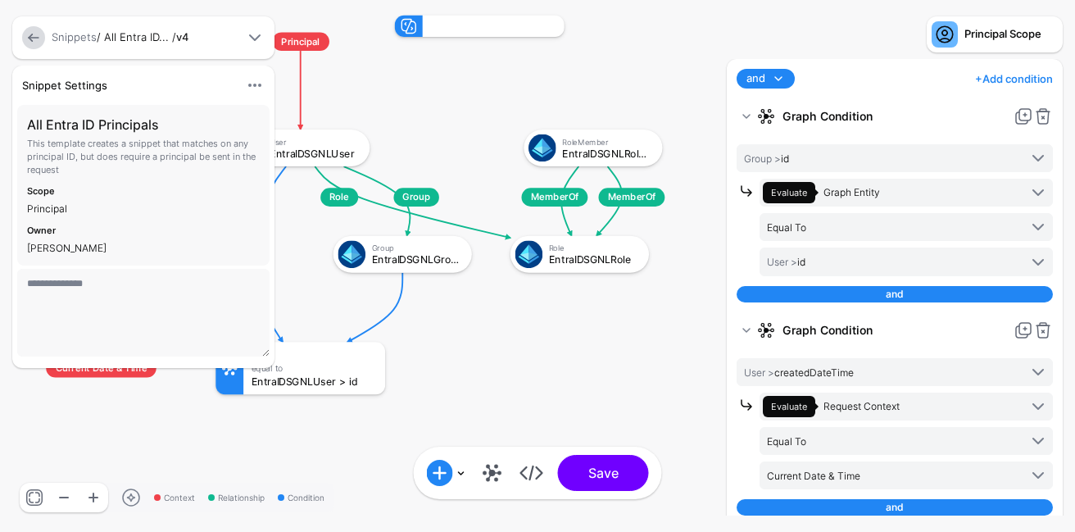
drag, startPoint x: 690, startPoint y: 387, endPoint x: 545, endPoint y: 387, distance: 145.8
click at [545, 387] on rect at bounding box center [1, 0] width 101008 height 49965
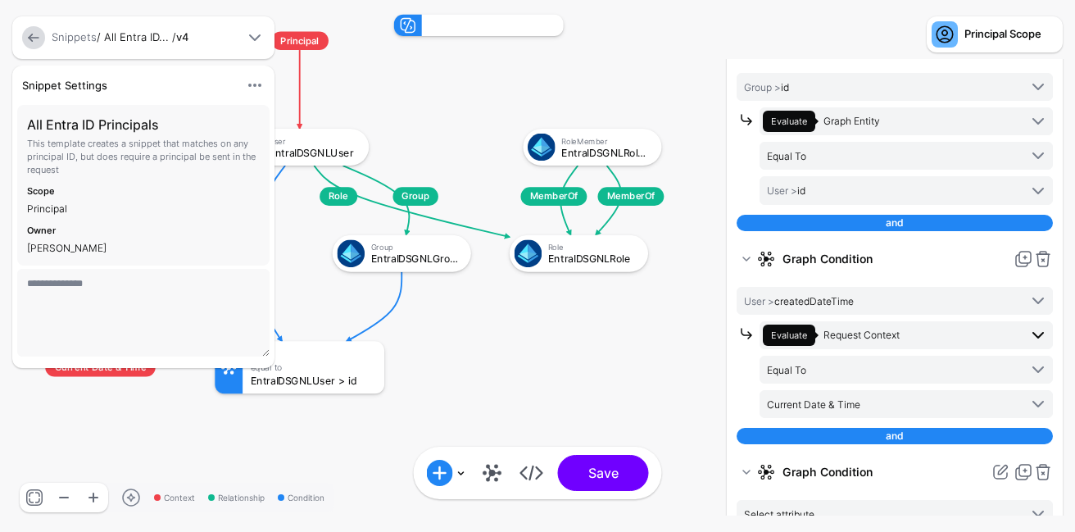
scroll to position [133, 0]
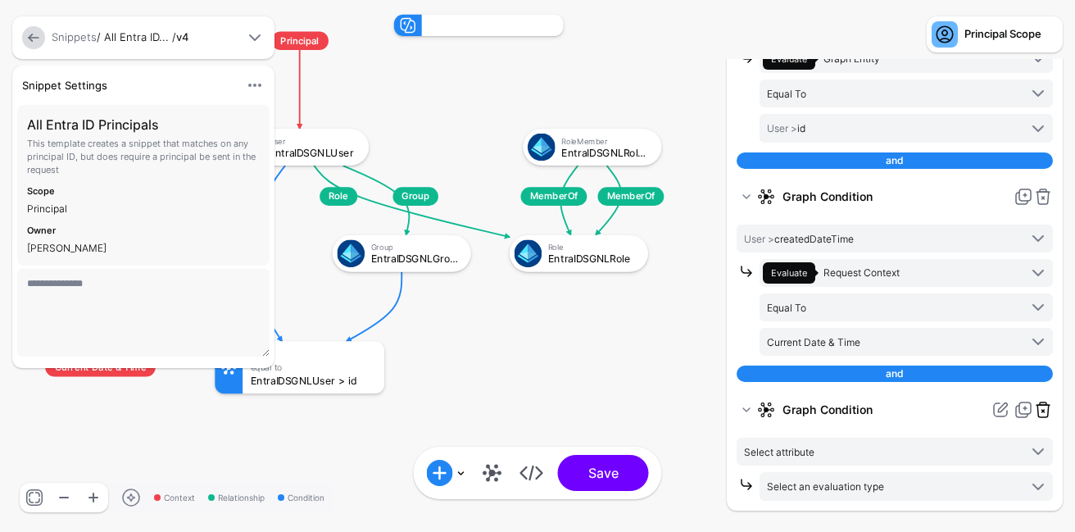
click at [1047, 412] on link at bounding box center [1043, 410] width 20 height 20
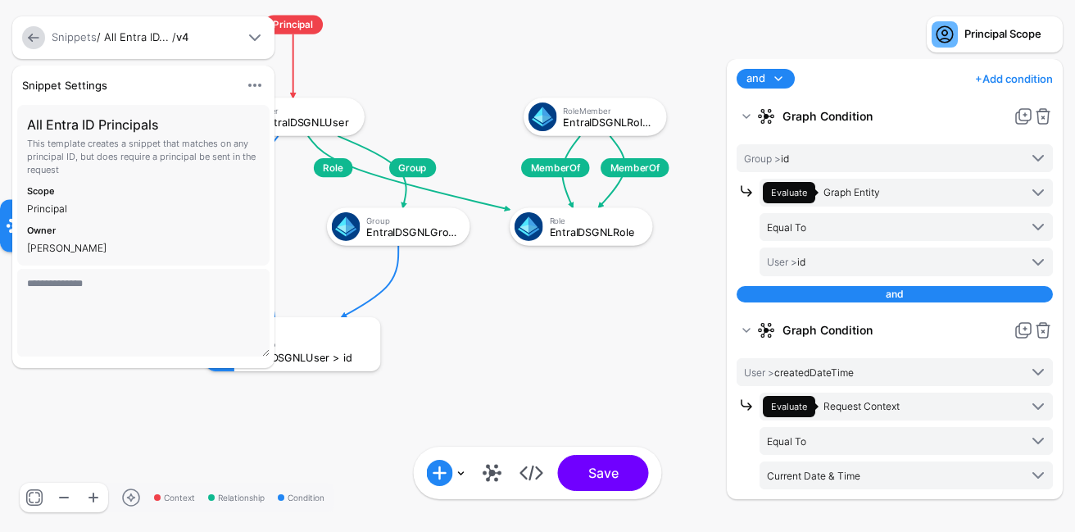
drag, startPoint x: 552, startPoint y: 322, endPoint x: 527, endPoint y: 319, distance: 25.6
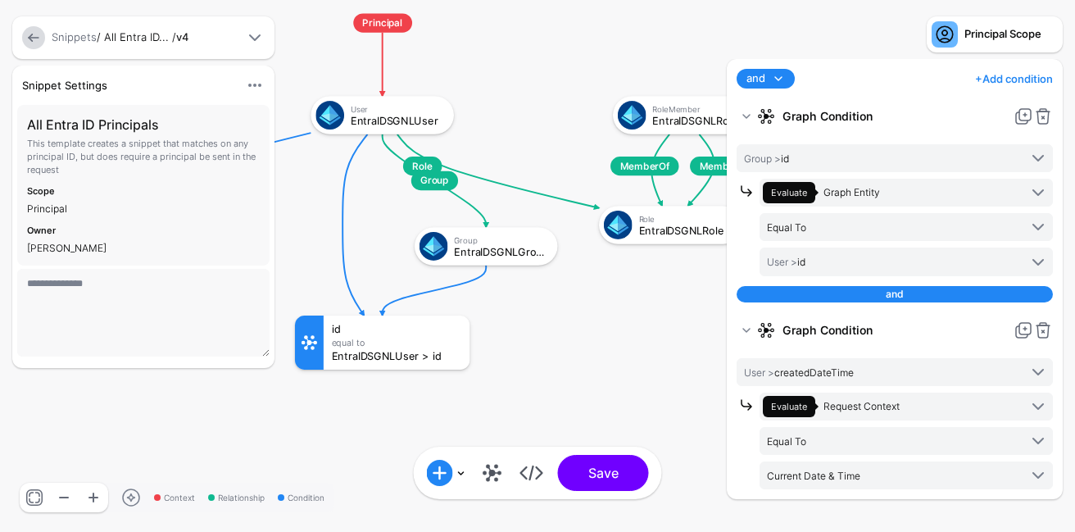
drag, startPoint x: 511, startPoint y: 223, endPoint x: 516, endPoint y: 237, distance: 14.8
click at [515, 237] on div "Group" at bounding box center [500, 240] width 93 height 10
